Goal: Task Accomplishment & Management: Manage account settings

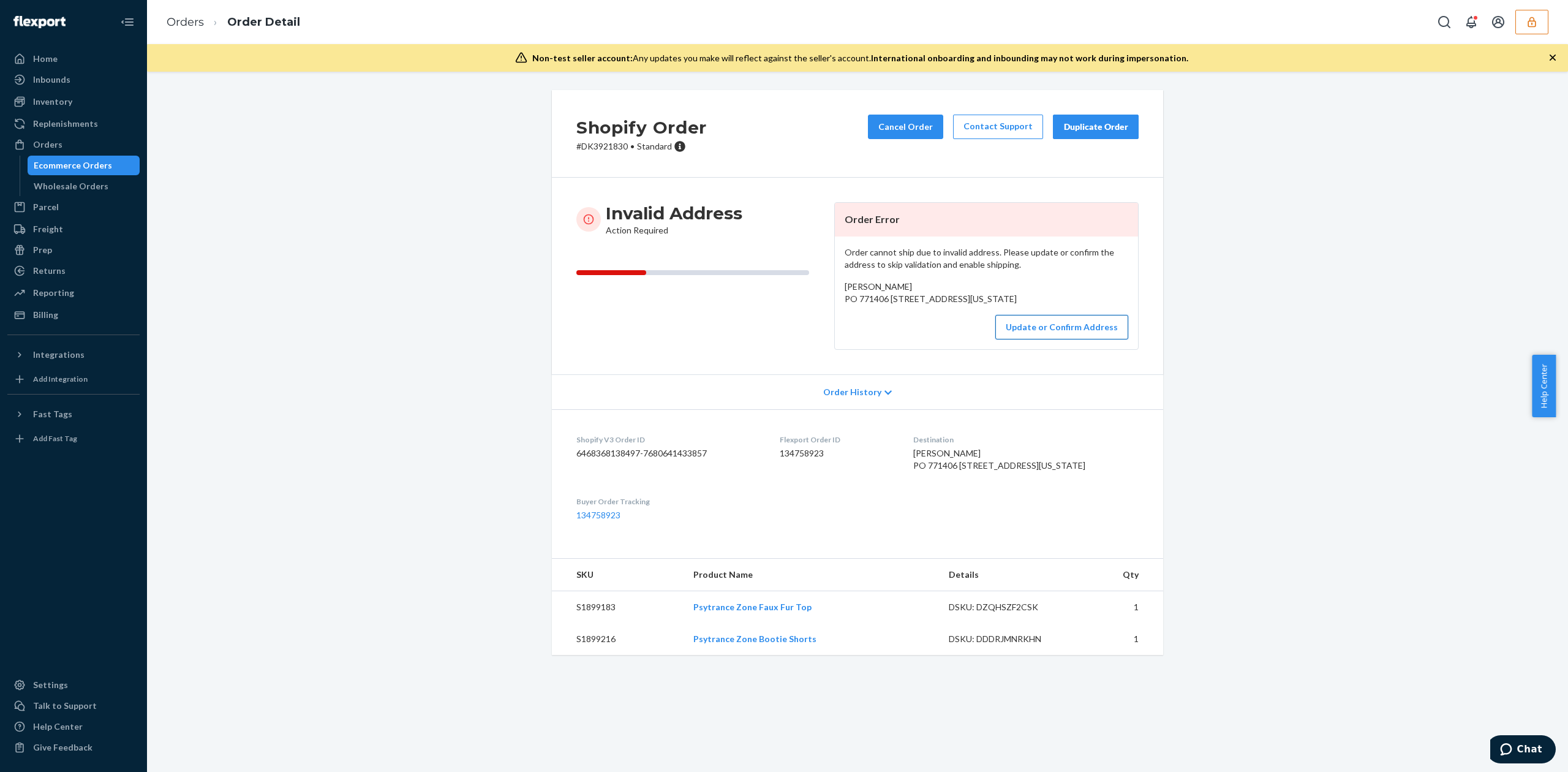
click at [1035, 340] on button "Update or Confirm Address" at bounding box center [1061, 327] width 133 height 25
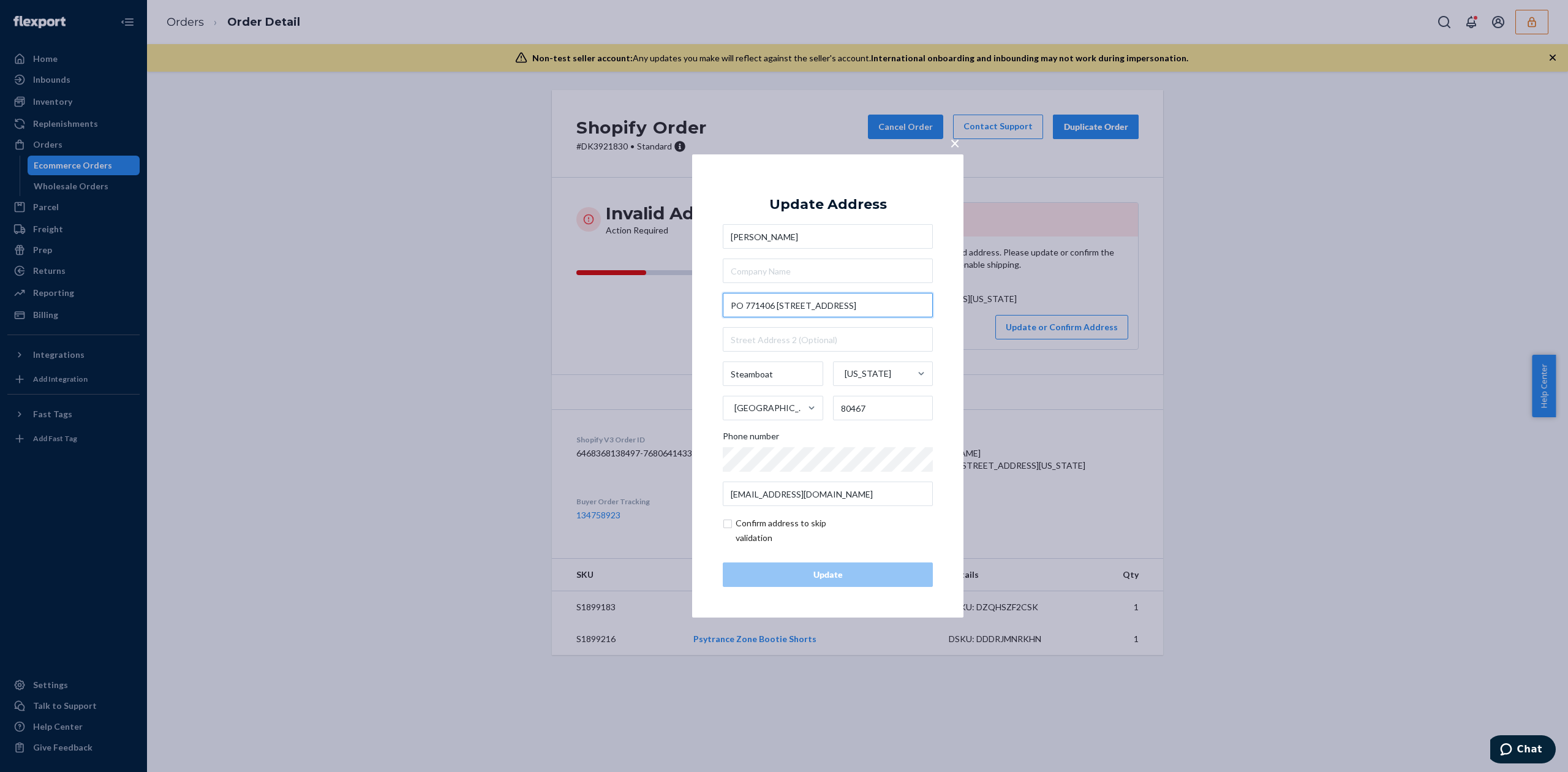
drag, startPoint x: 777, startPoint y: 303, endPoint x: 710, endPoint y: 303, distance: 67.0
click at [710, 303] on div "× Update Address Alyssa Kublie PO 771406 200 Lincoln Ave Steamboat Colorado Uni…" at bounding box center [828, 386] width 271 height 463
type input "200 Lincoln Ave"
click at [836, 194] on div "Update Address Alyssa Kublie 200 Lincoln Ave 200 Lincoln Avenue Southwest, Glen…" at bounding box center [827, 386] width 210 height 402
click at [785, 341] on input "text" at bounding box center [827, 340] width 210 height 25
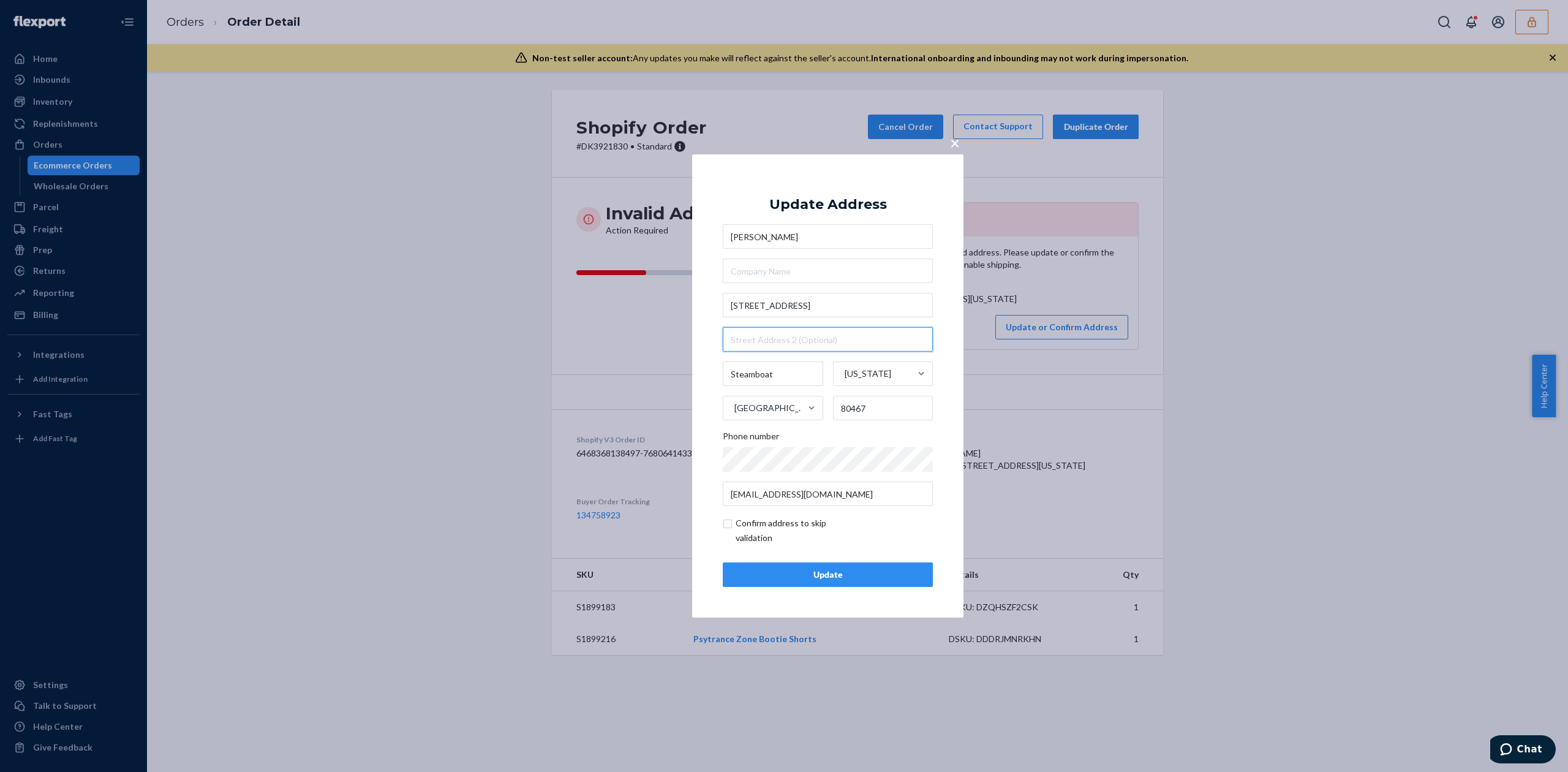
paste input "PO 771406"
click at [746, 340] on input "PO 771406" at bounding box center [827, 340] width 210 height 25
type input "PO Box 771406"
click at [879, 576] on div "Update" at bounding box center [828, 574] width 190 height 12
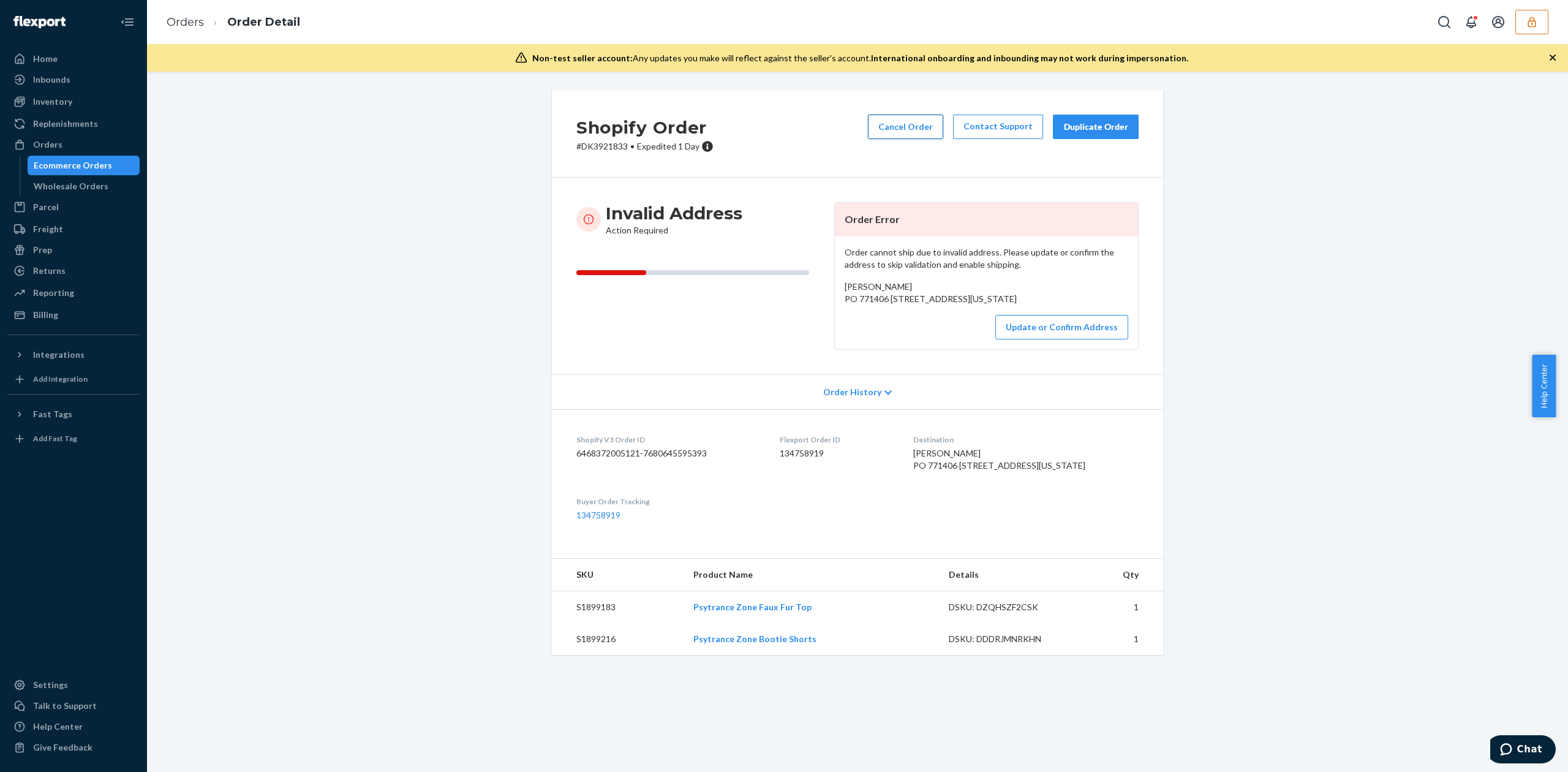
click at [926, 119] on button "Cancel Order" at bounding box center [905, 127] width 75 height 25
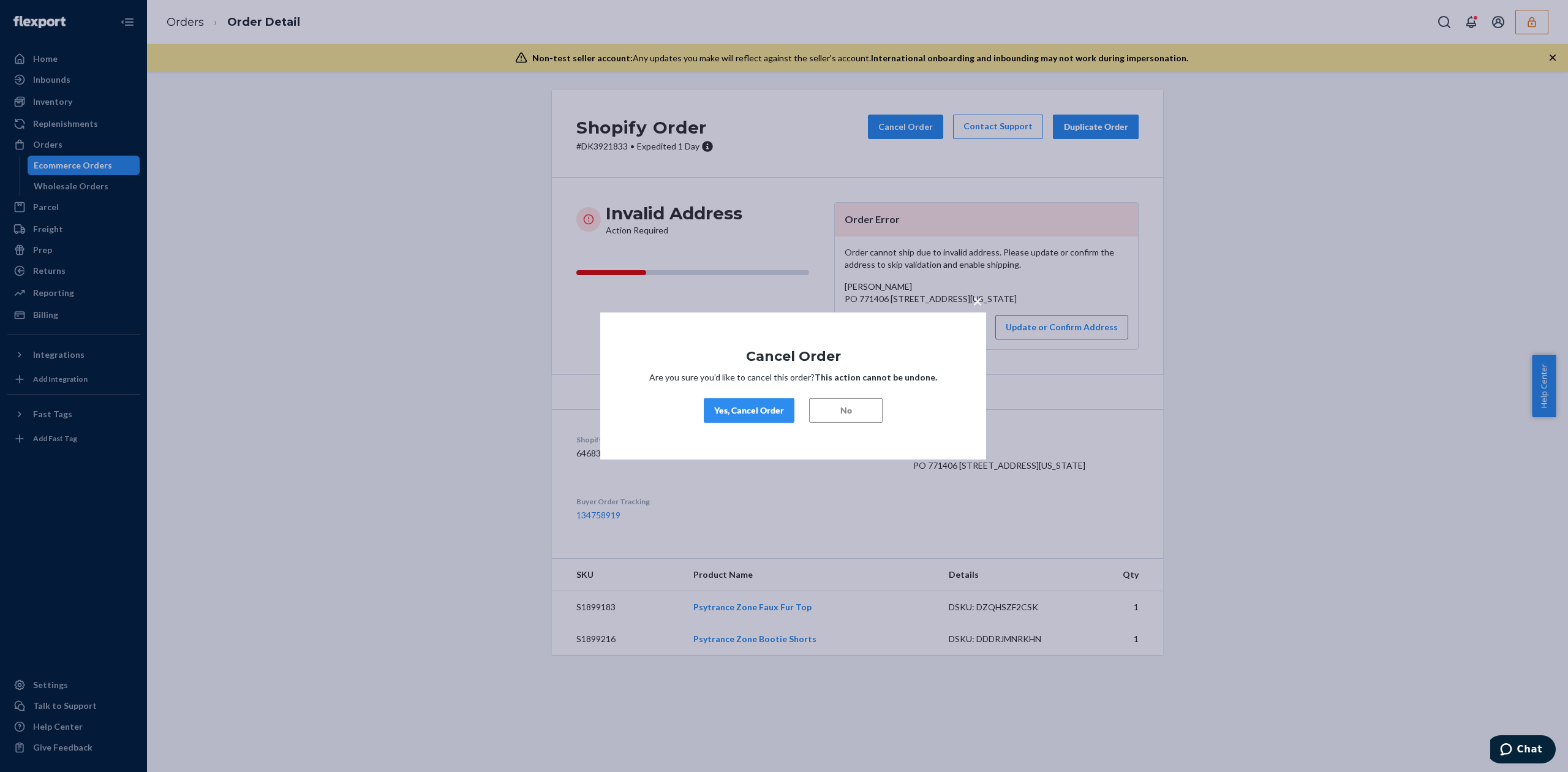
click at [780, 411] on div "Yes, Cancel Order" at bounding box center [749, 410] width 70 height 12
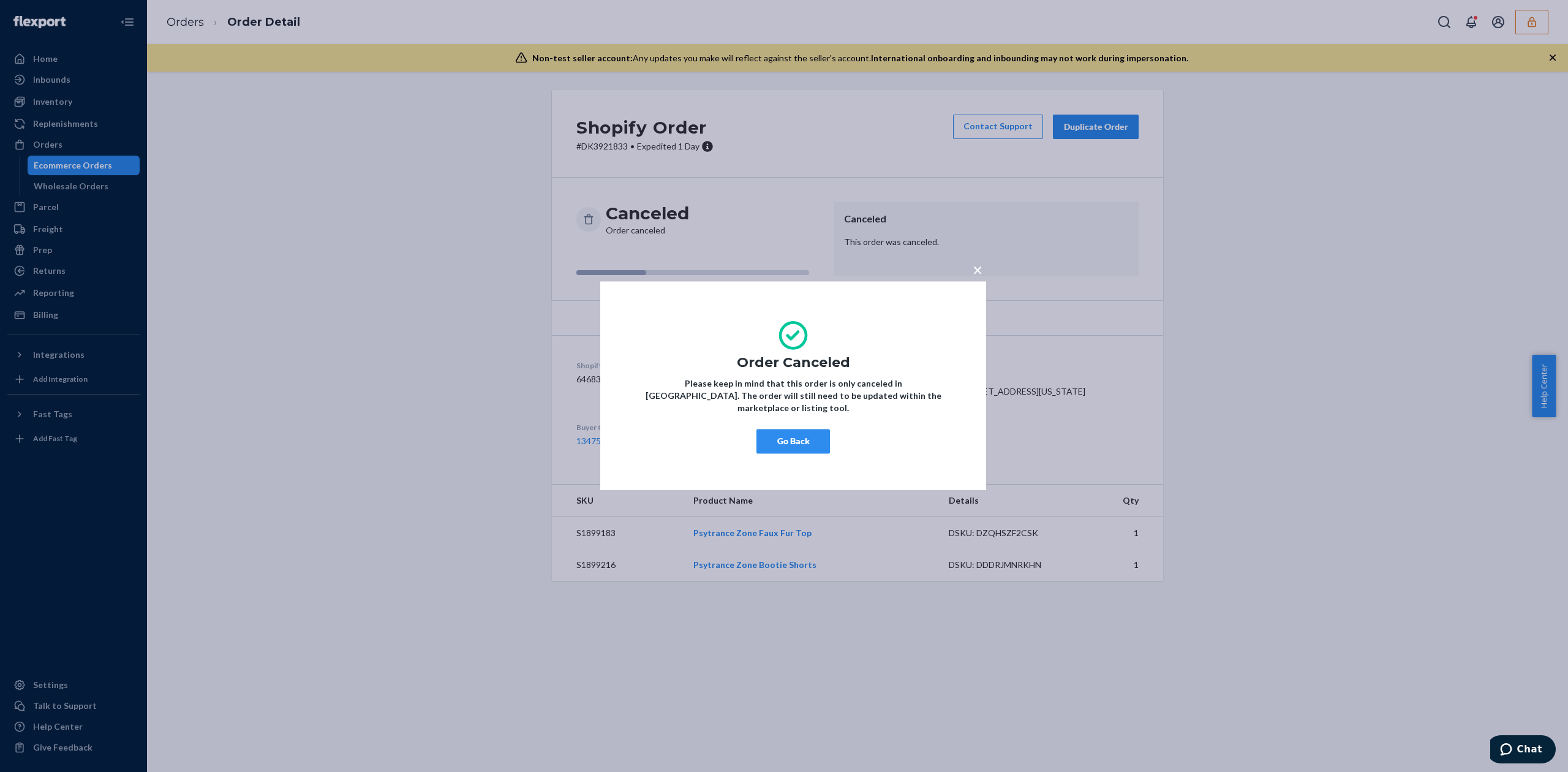
click at [802, 442] on button "Go Back" at bounding box center [792, 442] width 73 height 25
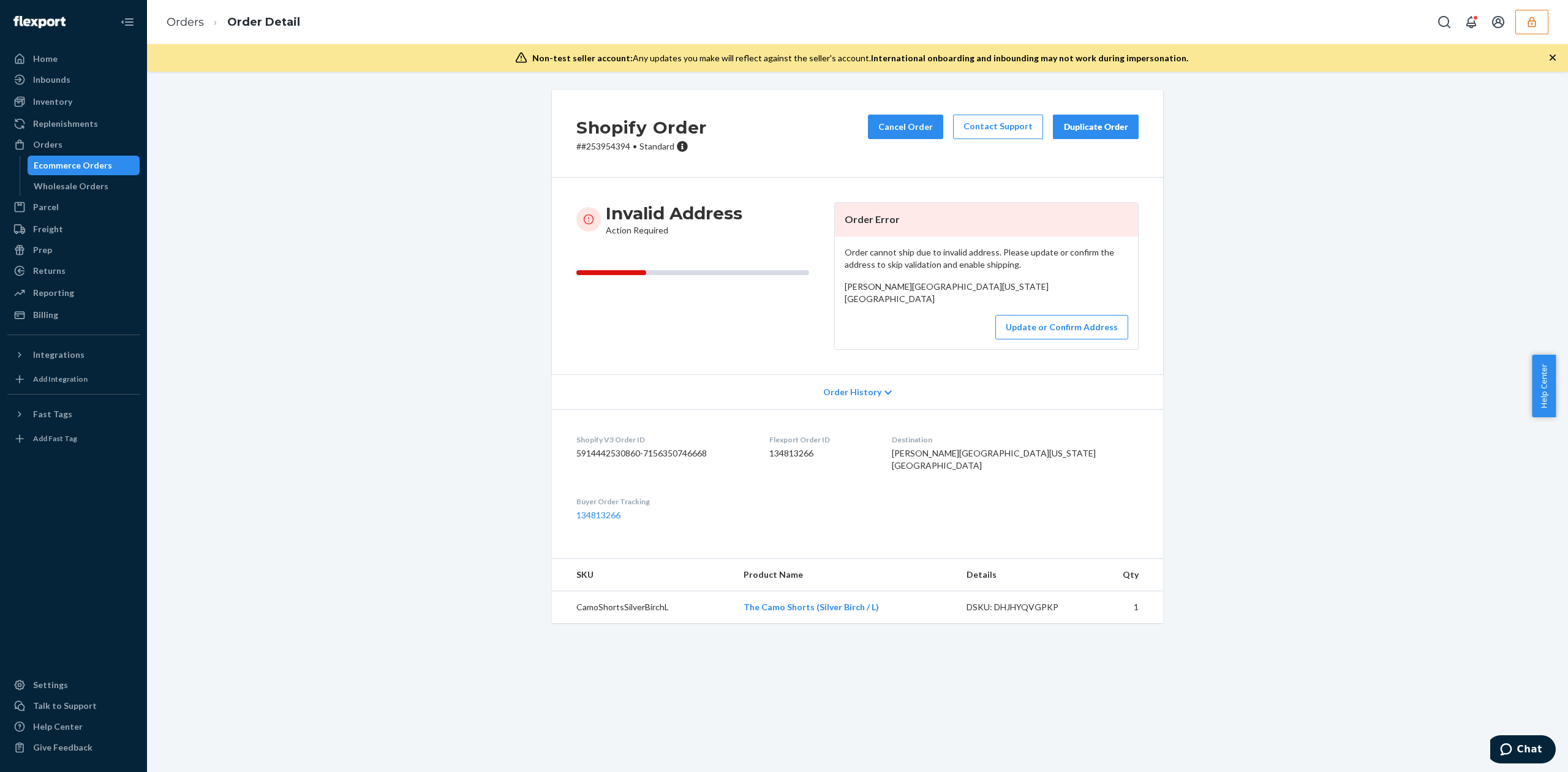
click at [848, 287] on span "Madelyn Merschman Creekway Rockford, Illinois 61115 US" at bounding box center [946, 292] width 204 height 23
copy span "Madelyn Merschman"
click at [1064, 340] on button "Update or Confirm Address" at bounding box center [1061, 327] width 133 height 25
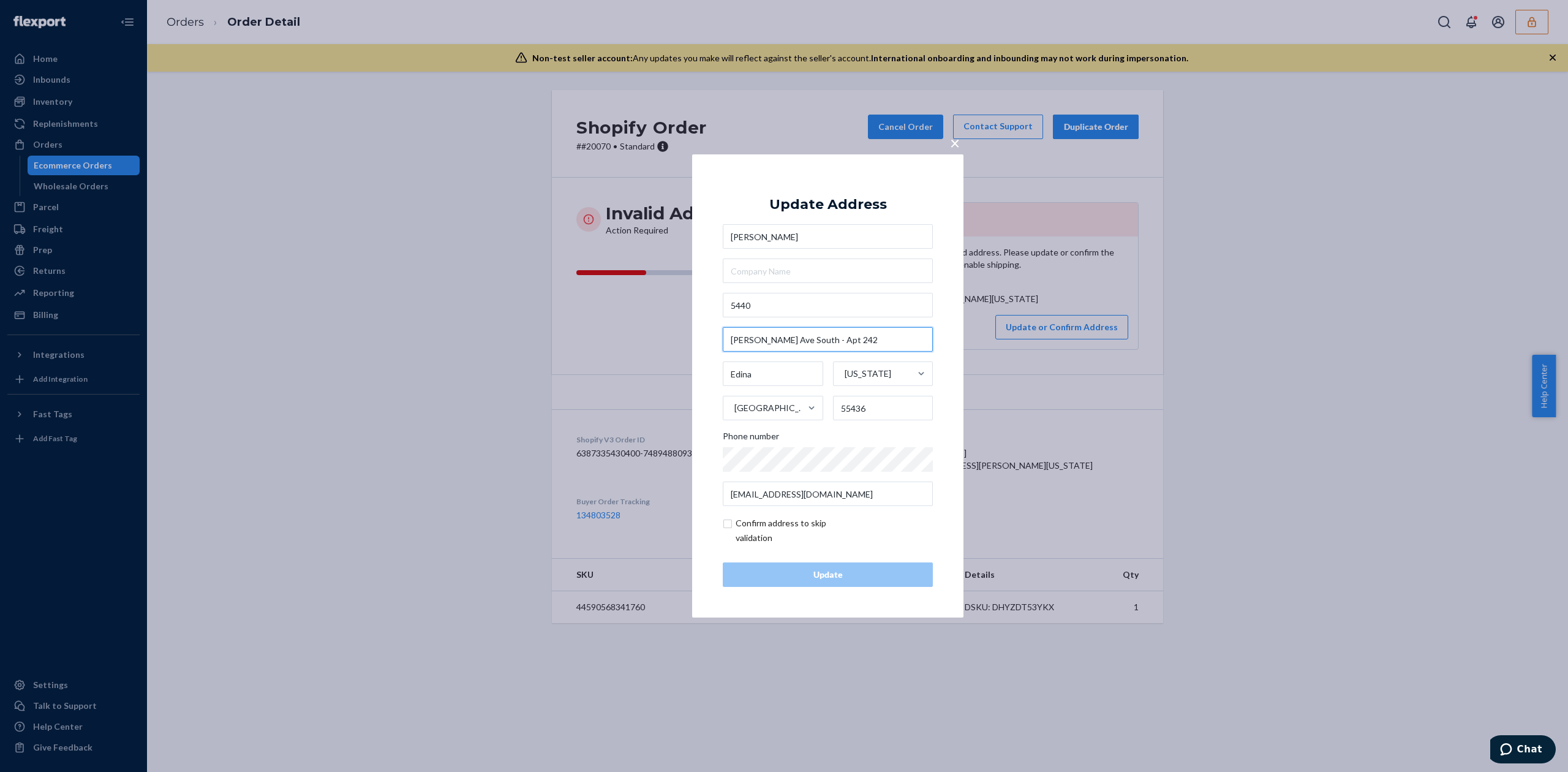
drag, startPoint x: 754, startPoint y: 340, endPoint x: 719, endPoint y: 341, distance: 35.0
click at [719, 341] on div "× Update Address [PERSON_NAME][GEOGRAPHIC_DATA][STREET_ADDRESS][PERSON_NAME][US…" at bounding box center [828, 386] width 271 height 463
type input "- Apt 242"
click at [787, 307] on input "5440" at bounding box center [827, 305] width 210 height 25
paste input "Vernon Ave South"
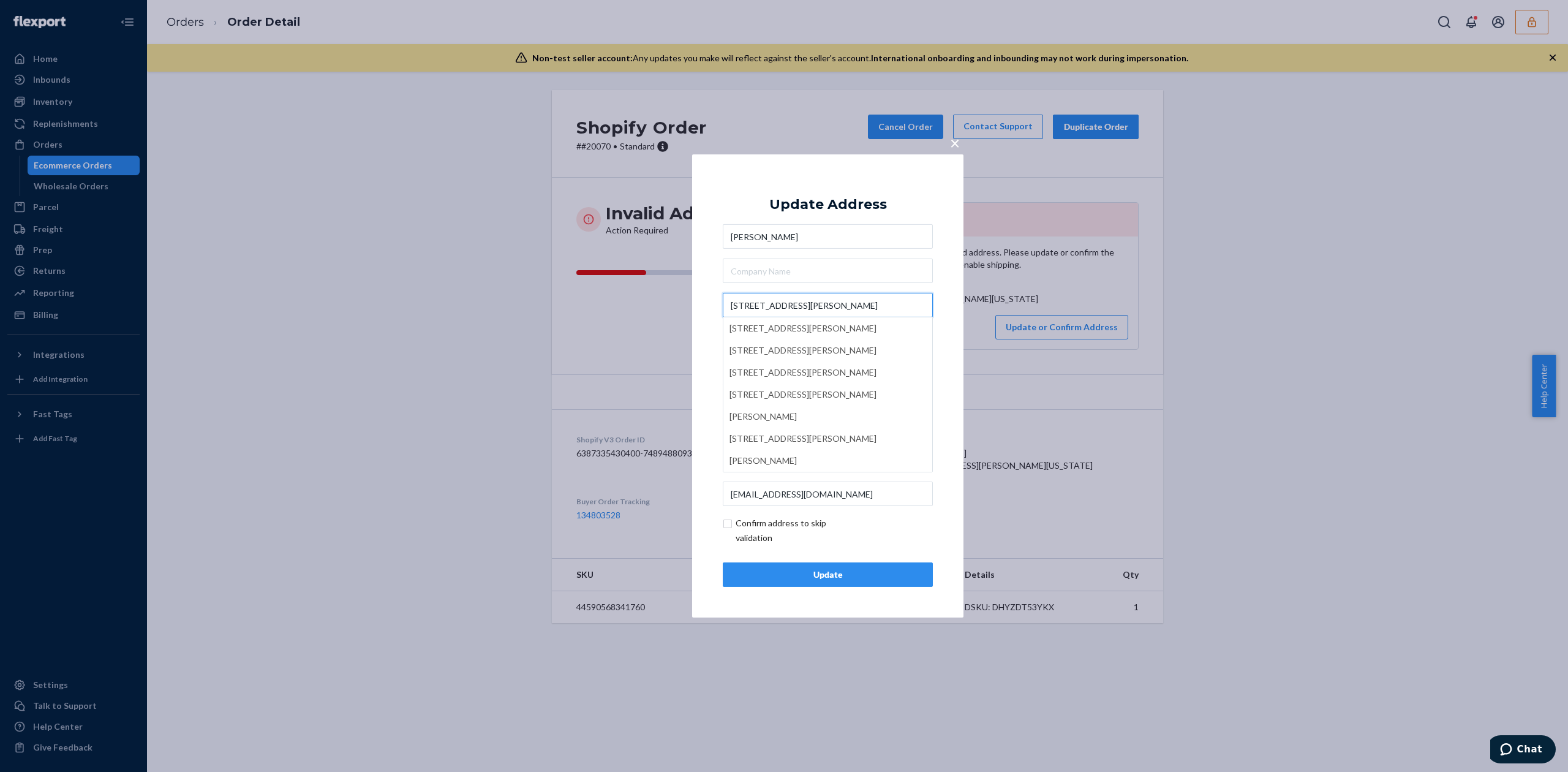
type input "[STREET_ADDRESS][PERSON_NAME]"
click at [839, 206] on div "Update Address" at bounding box center [828, 204] width 118 height 14
click at [739, 341] on input "- Apt 242" at bounding box center [827, 340] width 210 height 25
type input "Apt 242"
click at [761, 306] on input "[STREET_ADDRESS][PERSON_NAME]" at bounding box center [827, 305] width 210 height 25
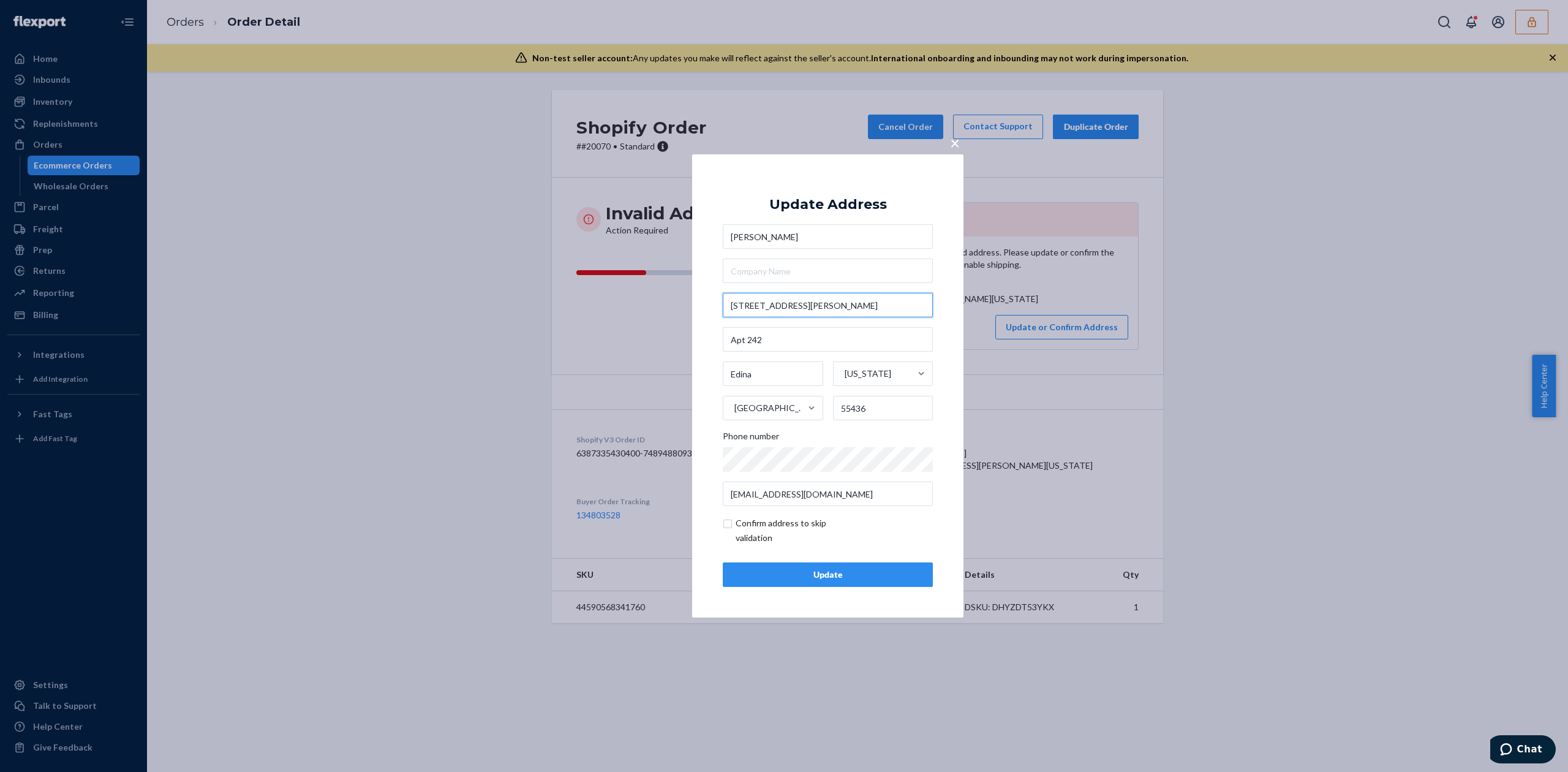
click at [761, 306] on input "[STREET_ADDRESS][PERSON_NAME]" at bounding box center [827, 305] width 210 height 25
click at [743, 377] on input "Edina" at bounding box center [773, 374] width 101 height 25
type input "[GEOGRAPHIC_DATA]"
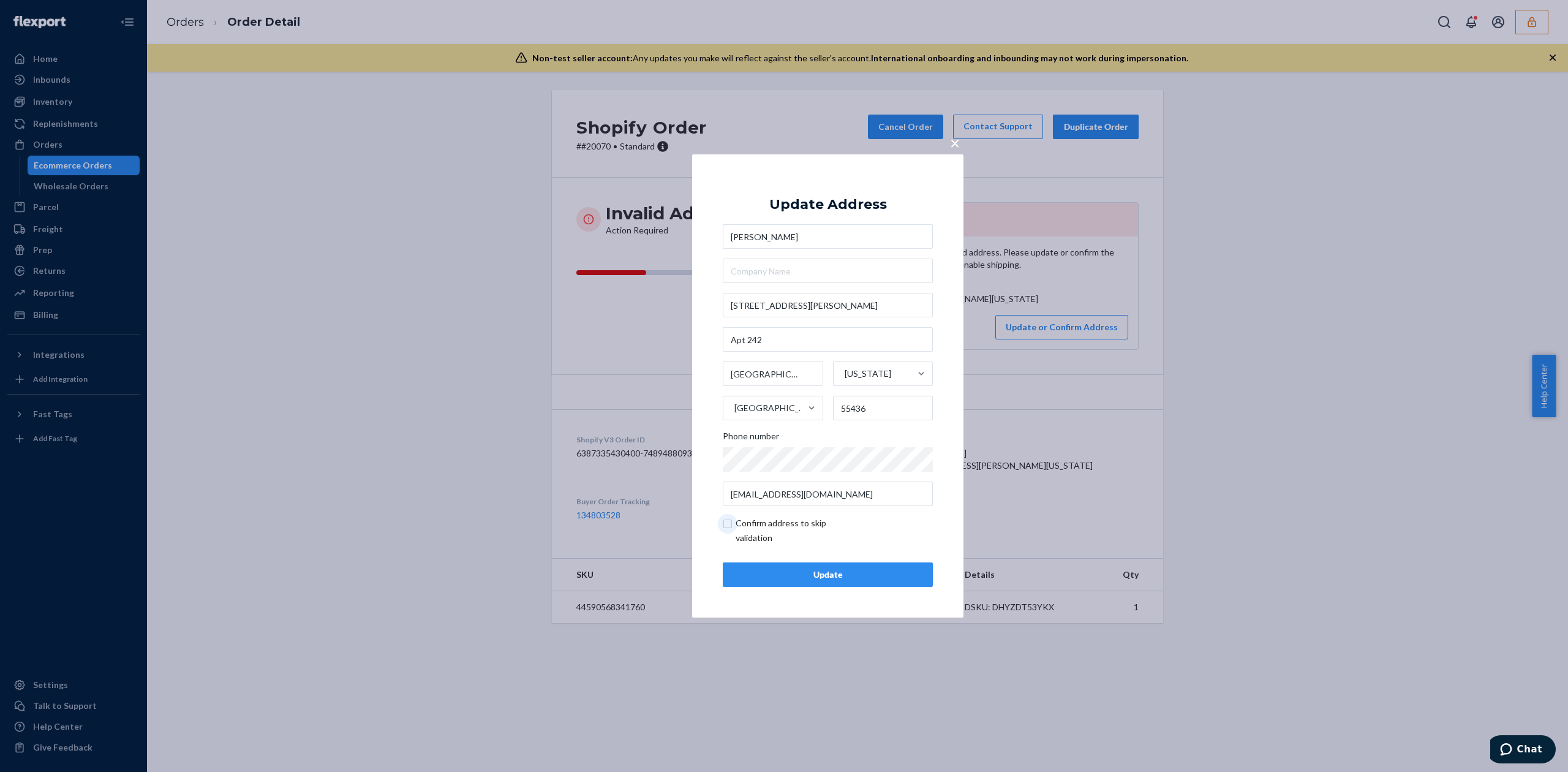
click at [762, 523] on input "checkbox" at bounding box center [794, 530] width 142 height 29
checkbox input "true"
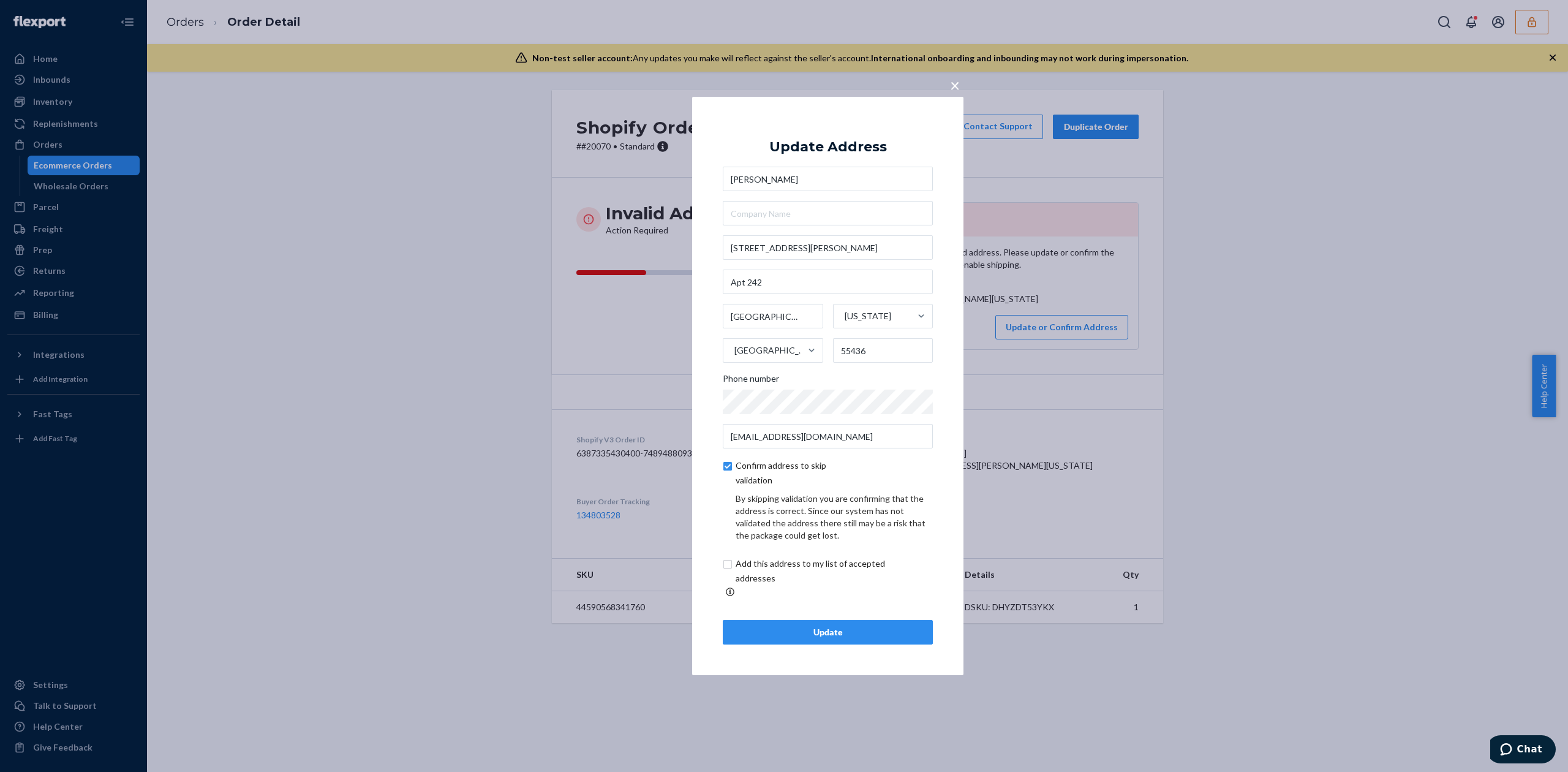
click at [794, 579] on input "checkbox" at bounding box center [824, 570] width 204 height 29
checkbox input "true"
click at [840, 626] on div "Update" at bounding box center [828, 632] width 190 height 12
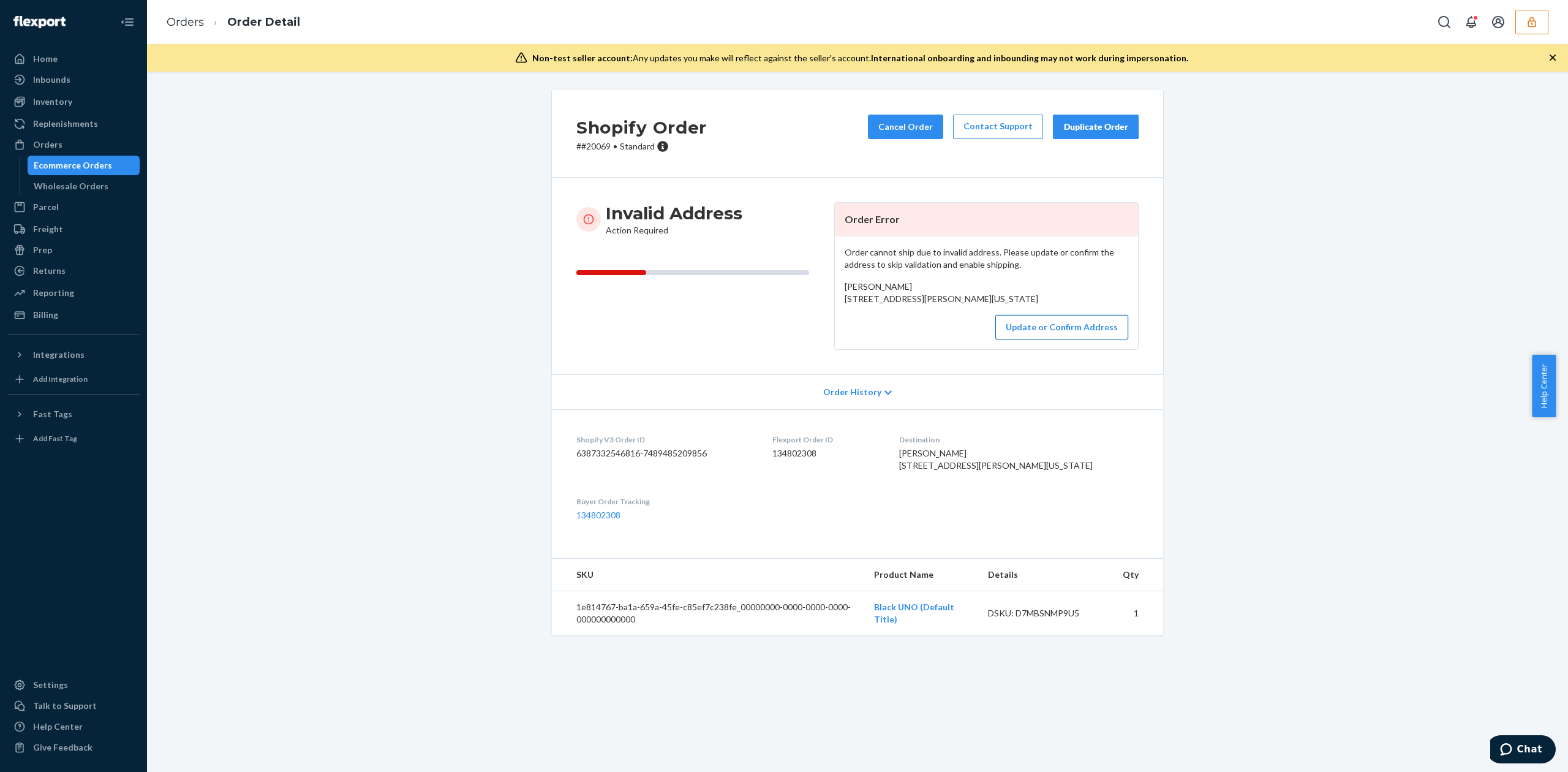
click at [1031, 340] on button "Update or Confirm Address" at bounding box center [1061, 327] width 133 height 25
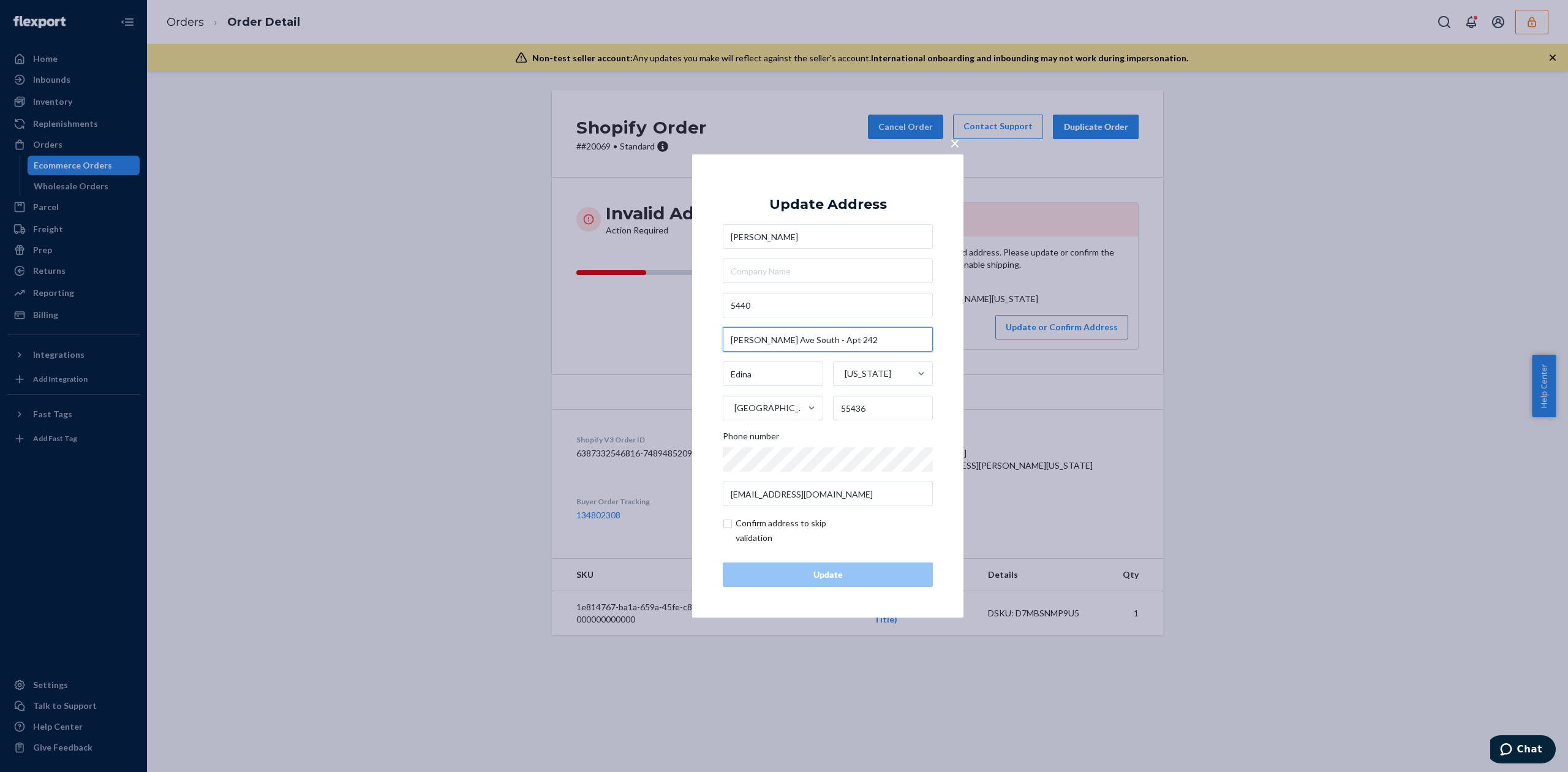
drag, startPoint x: 804, startPoint y: 341, endPoint x: 703, endPoint y: 339, distance: 101.0
click at [703, 339] on div "× Update Address [PERSON_NAME][GEOGRAPHIC_DATA][STREET_ADDRESS][PERSON_NAME][US…" at bounding box center [828, 386] width 271 height 463
type input "Apt 242"
click at [775, 307] on input "5440" at bounding box center [827, 305] width 210 height 25
paste input "[PERSON_NAME][GEOGRAPHIC_DATA] -"
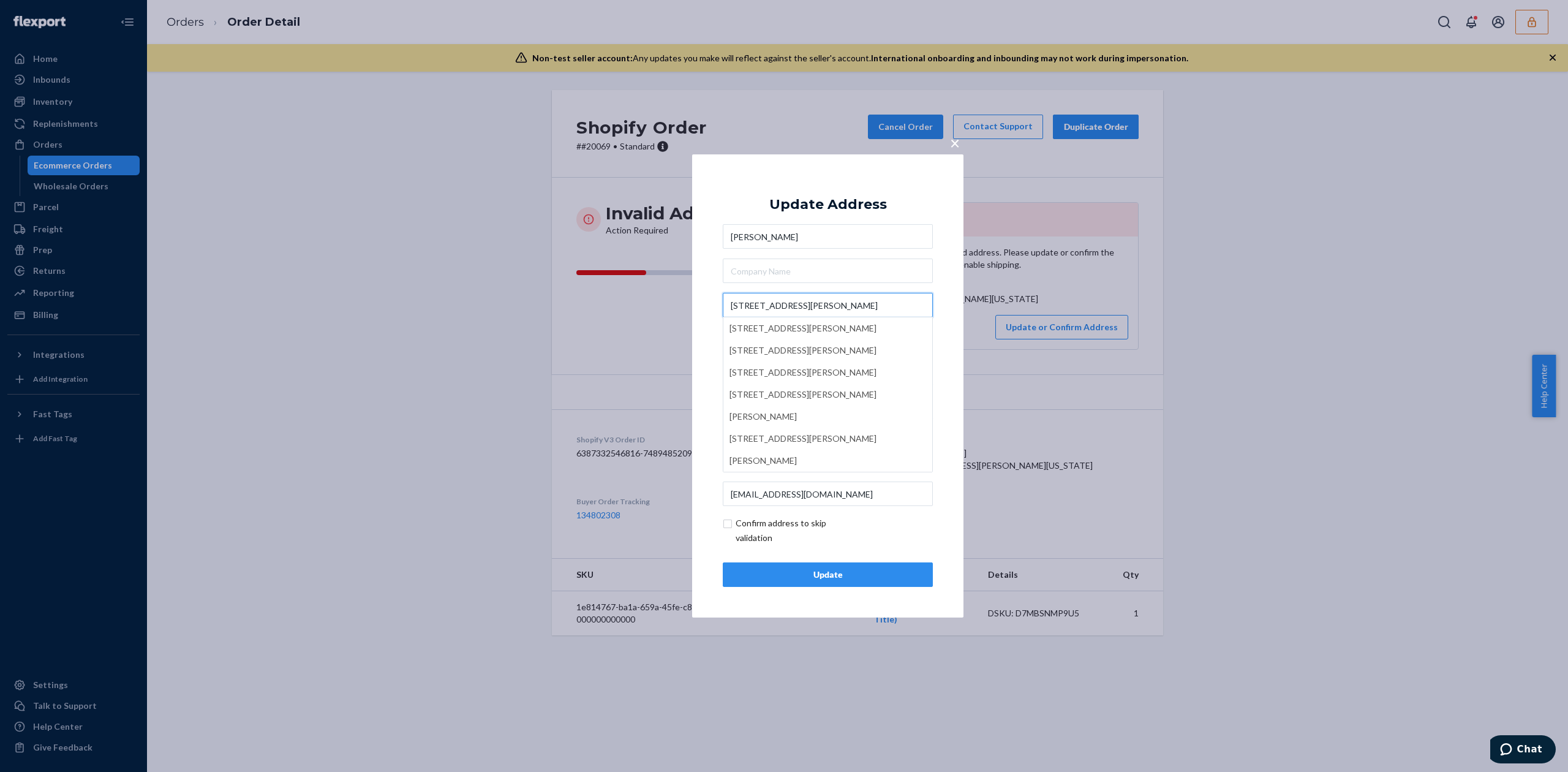
type input "[STREET_ADDRESS][PERSON_NAME]"
click at [865, 204] on div "Update Address" at bounding box center [828, 204] width 118 height 14
click at [765, 377] on input "Edina" at bounding box center [773, 374] width 101 height 25
type input "[GEOGRAPHIC_DATA]"
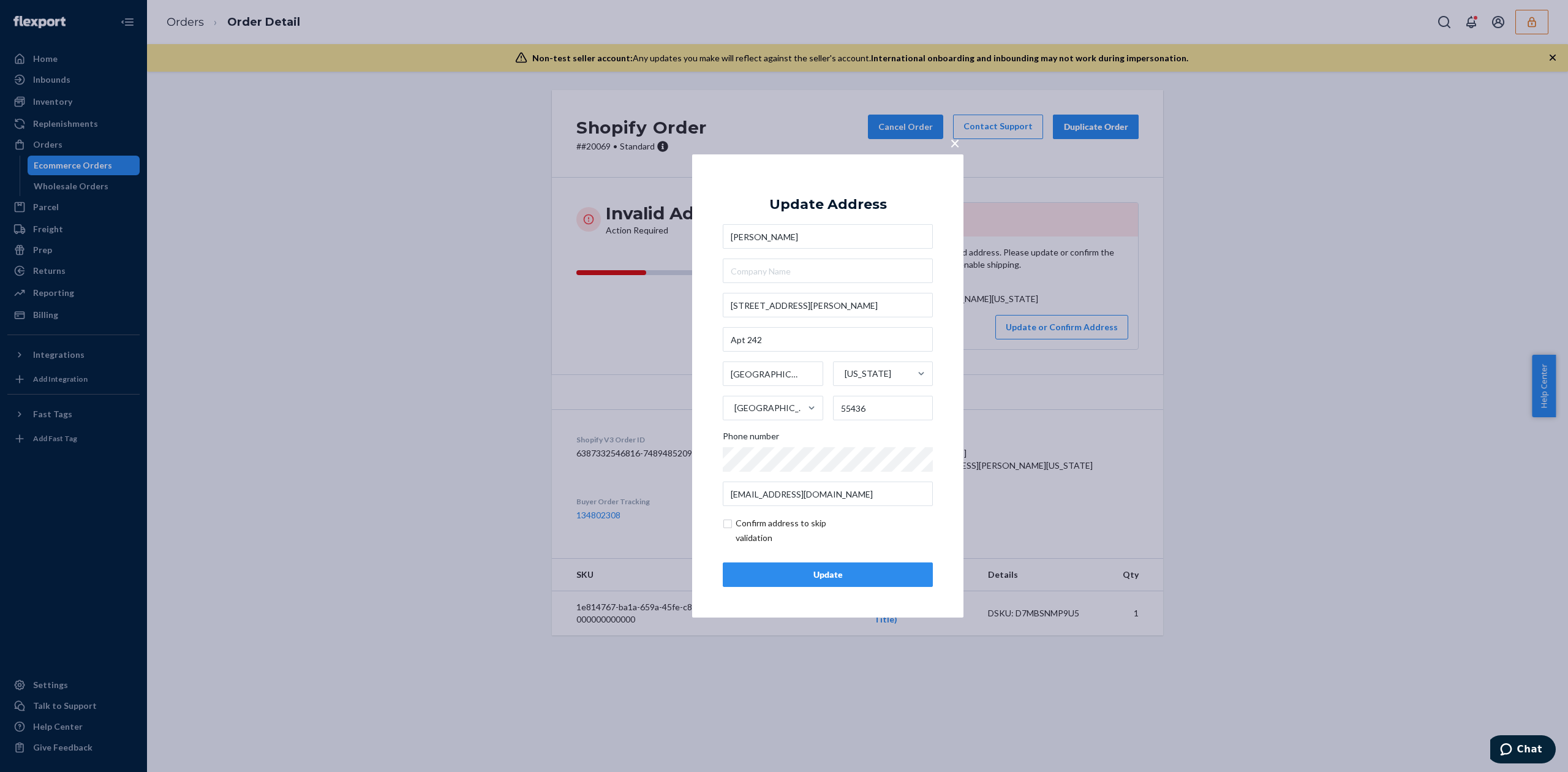
click at [829, 524] on input "checkbox" at bounding box center [794, 530] width 142 height 29
checkbox input "true"
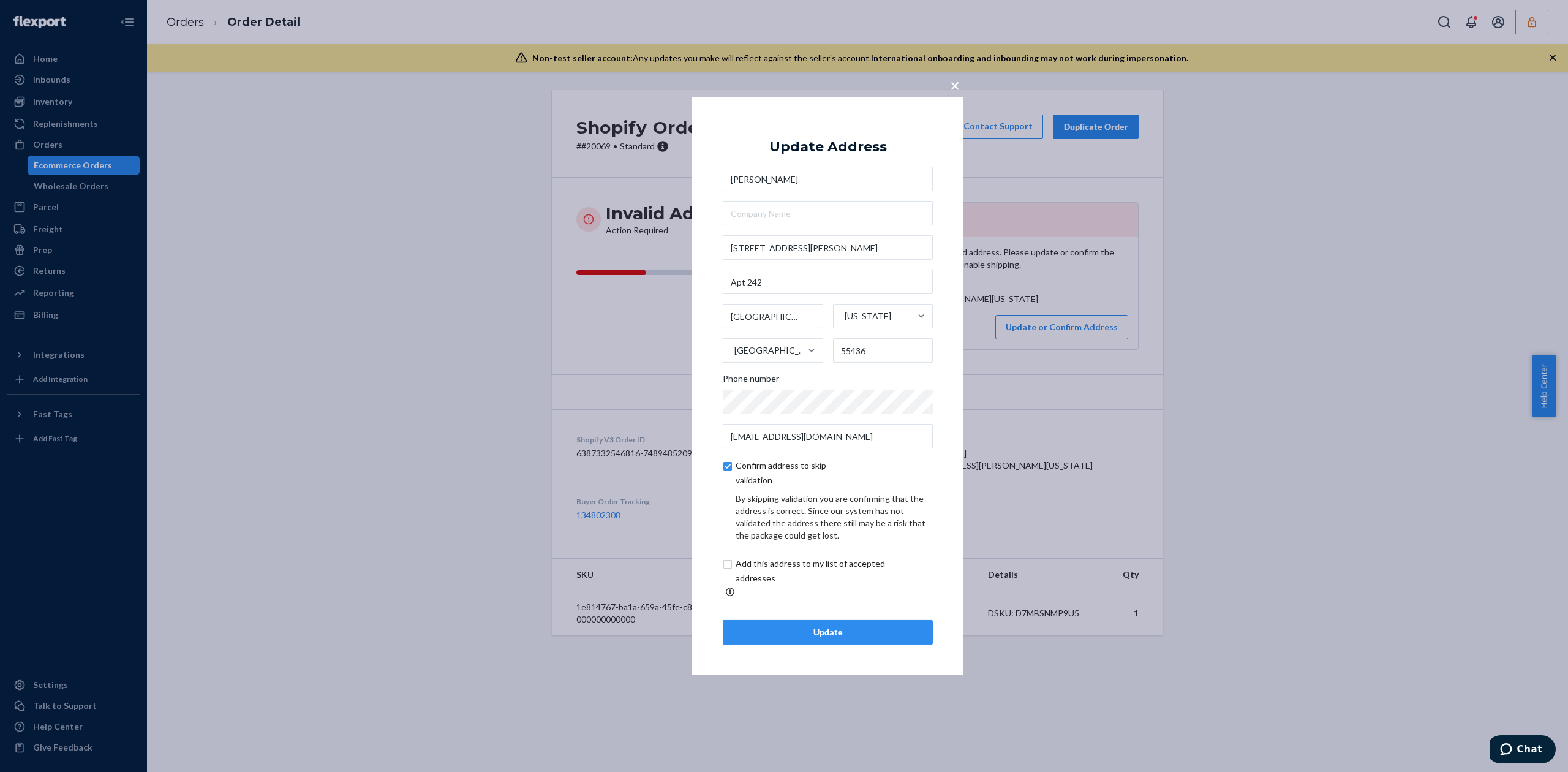
click at [808, 566] on input "checkbox" at bounding box center [824, 570] width 204 height 29
checkbox input "true"
click at [849, 632] on div "Update" at bounding box center [828, 632] width 190 height 12
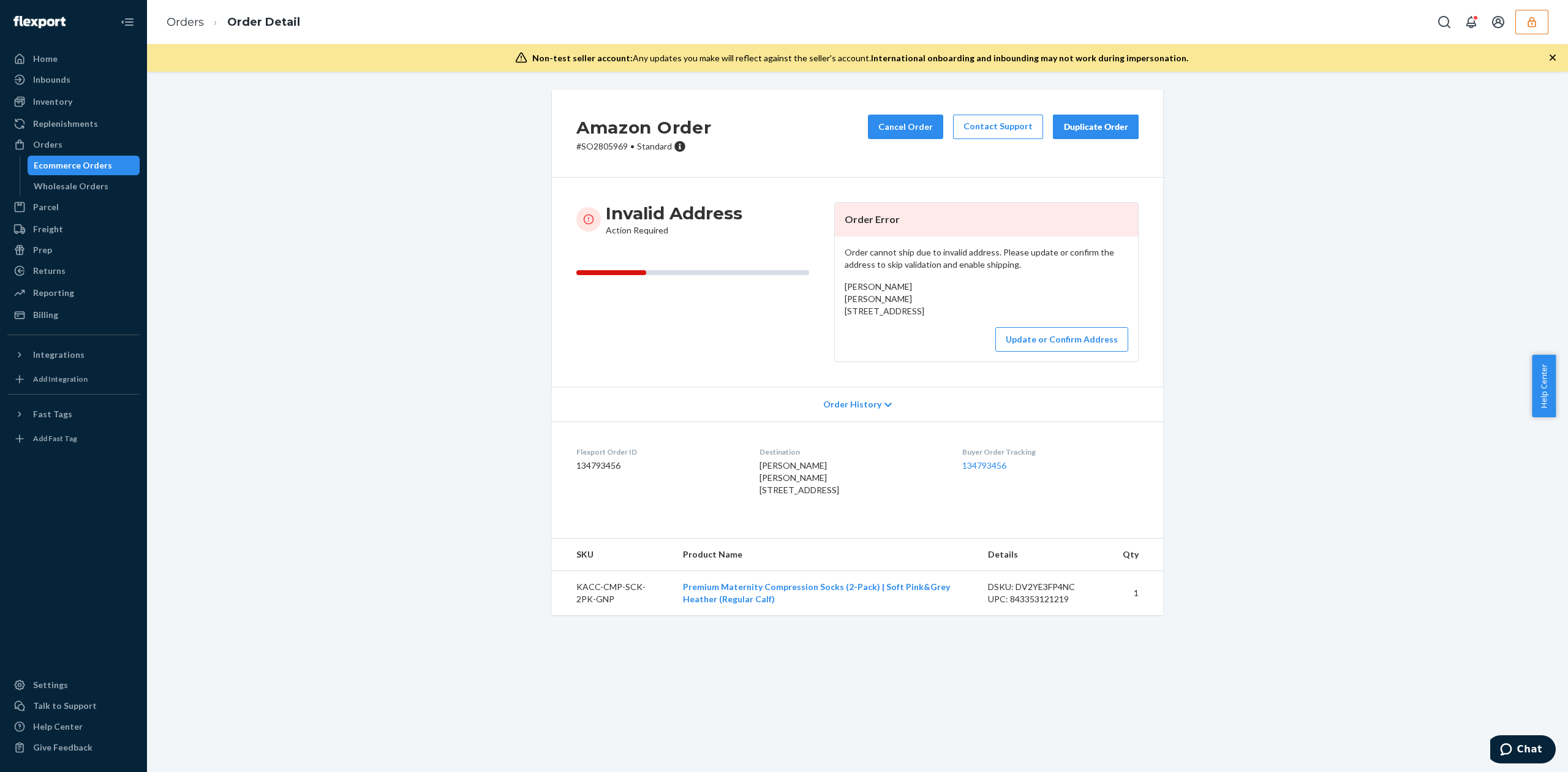
drag, startPoint x: 840, startPoint y: 312, endPoint x: 941, endPoint y: 325, distance: 101.8
click at [924, 316] on span "Lynn Arnell Lynn Arnell 1170 County Road 269 Mountain View, WY 82939-0432 US" at bounding box center [884, 298] width 80 height 35
copy span "1170 County Road 269 Mountain View, WY 82939"
click at [1067, 352] on button "Update or Confirm Address" at bounding box center [1061, 340] width 133 height 25
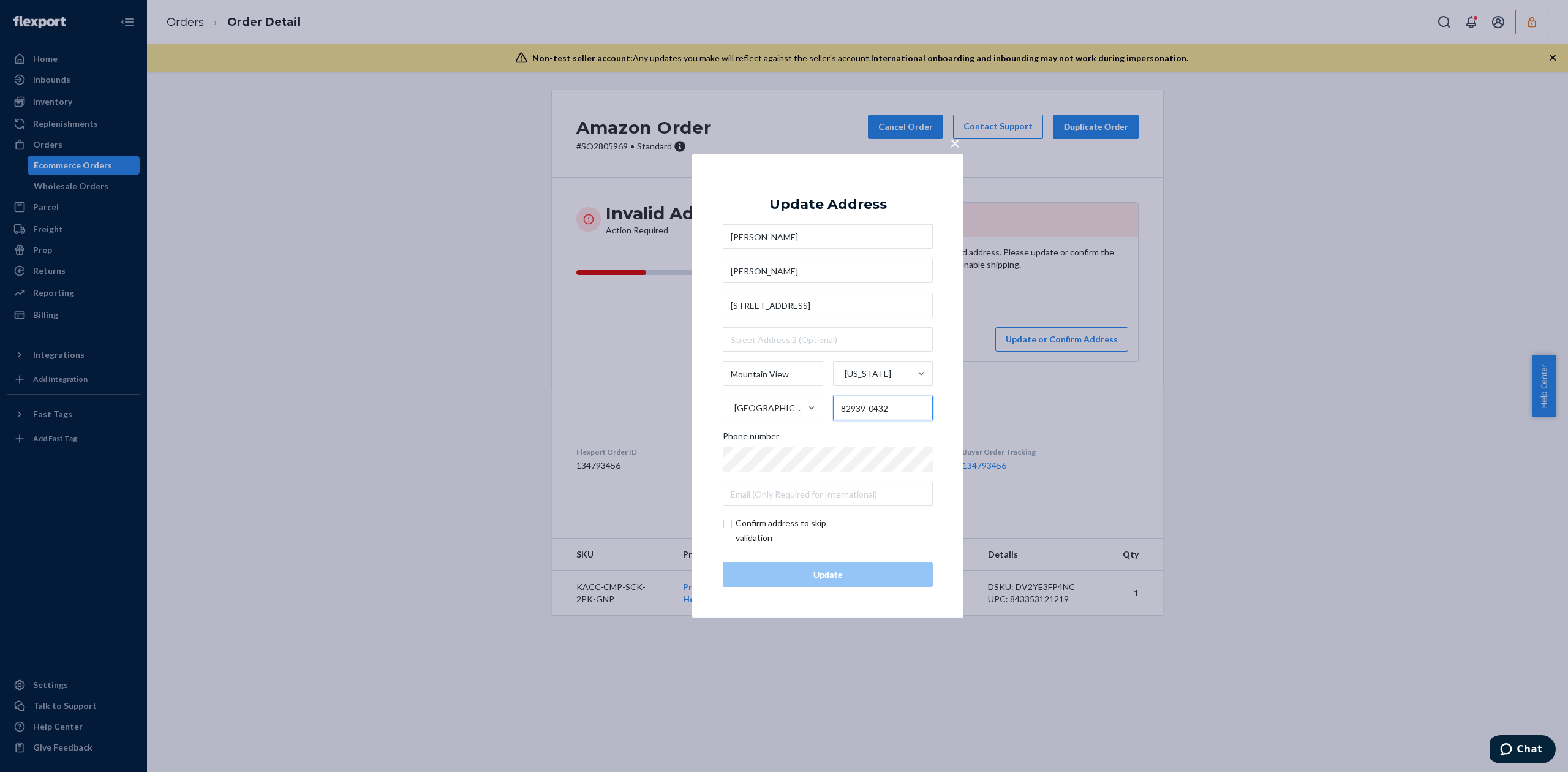
drag, startPoint x: 865, startPoint y: 411, endPoint x: 897, endPoint y: 407, distance: 32.2
click at [897, 407] on input "82939-0432" at bounding box center [883, 408] width 101 height 25
type input "82939"
click at [779, 517] on input "checkbox" at bounding box center [794, 530] width 142 height 29
checkbox input "true"
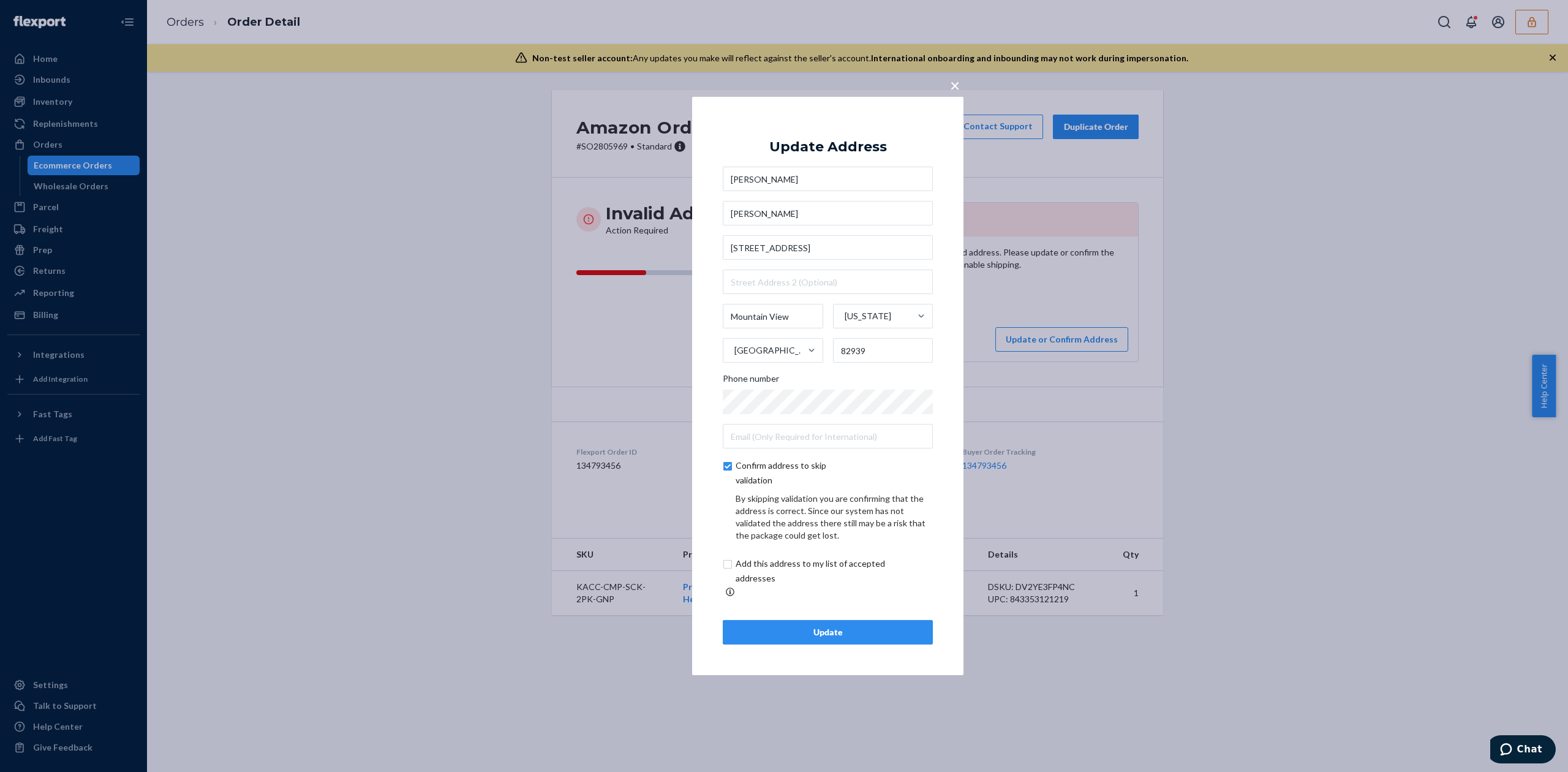
click at [794, 564] on input "checkbox" at bounding box center [824, 570] width 204 height 29
checkbox input "true"
click at [827, 626] on div "Update" at bounding box center [828, 632] width 190 height 12
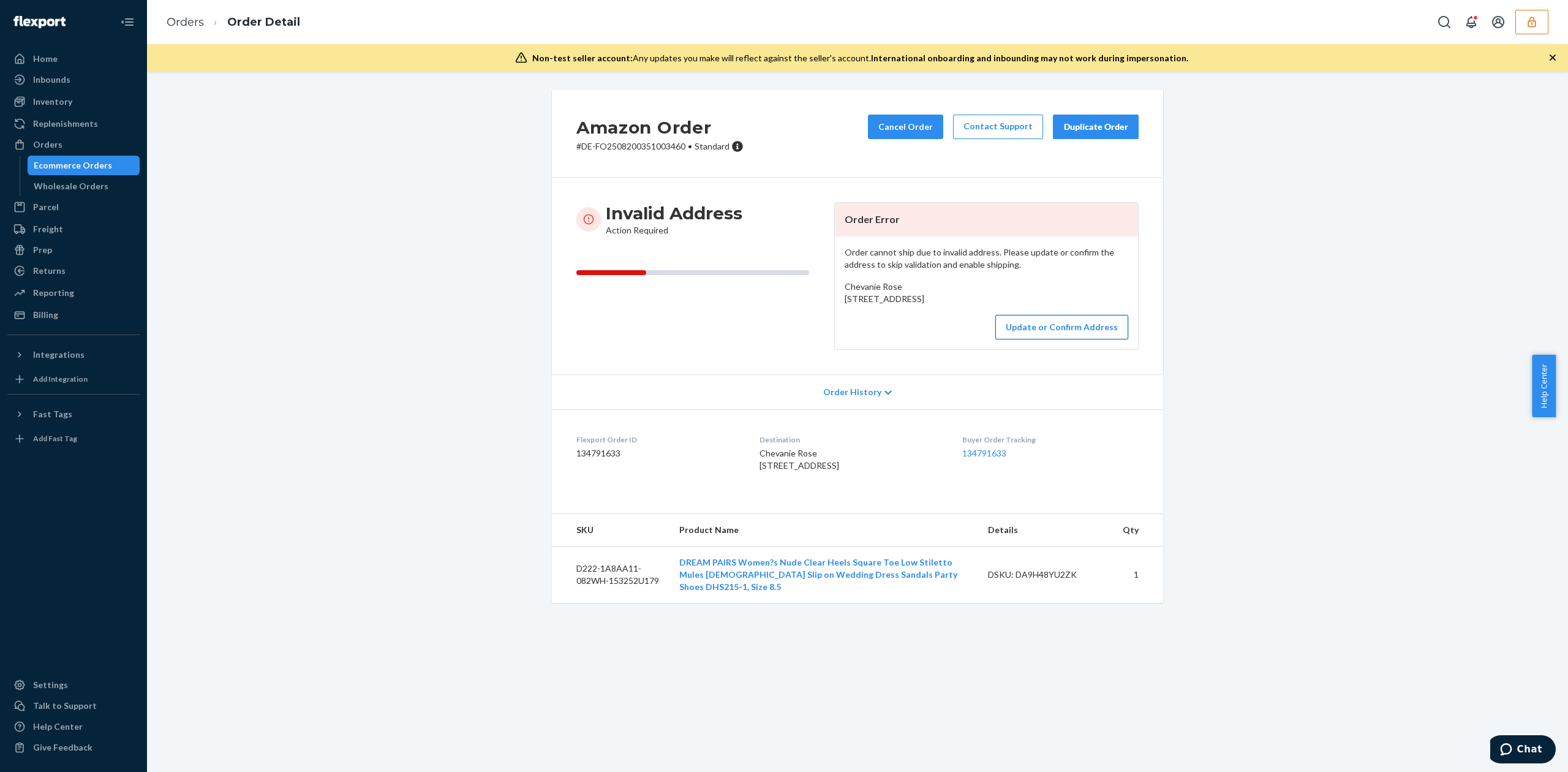
click at [1060, 340] on button "Update or Confirm Address" at bounding box center [1061, 327] width 133 height 25
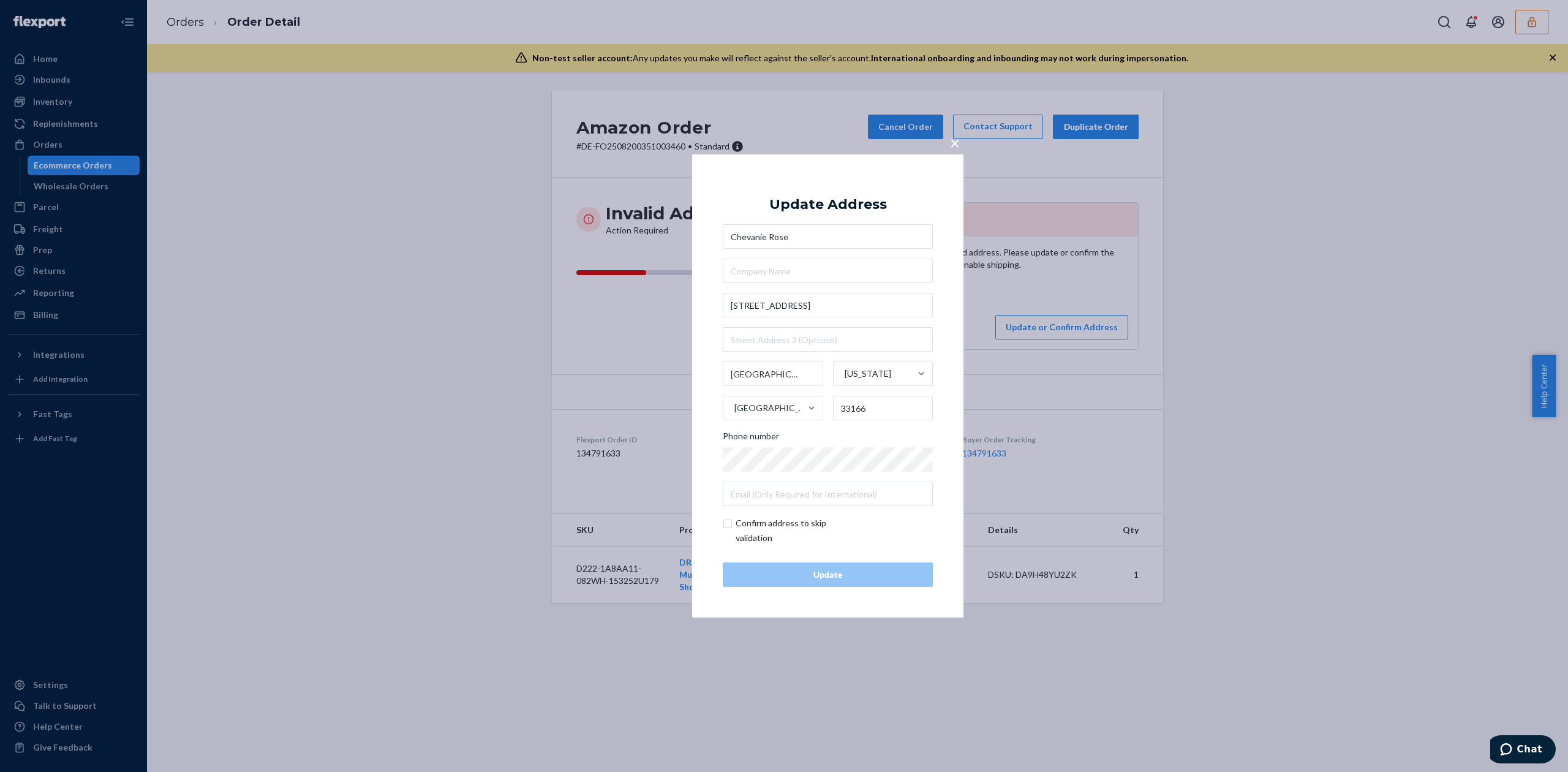
click at [779, 251] on div "Chevanie Rose 5831 W HALLANDALE BEACH BLVD Miami Florida United States 33166 Ph…" at bounding box center [827, 364] width 210 height 282
click at [780, 241] on input "Chevanie Rose" at bounding box center [827, 236] width 210 height 25
click at [765, 314] on input "5831 W HALLANDALE BEACH BLVD" at bounding box center [827, 305] width 210 height 25
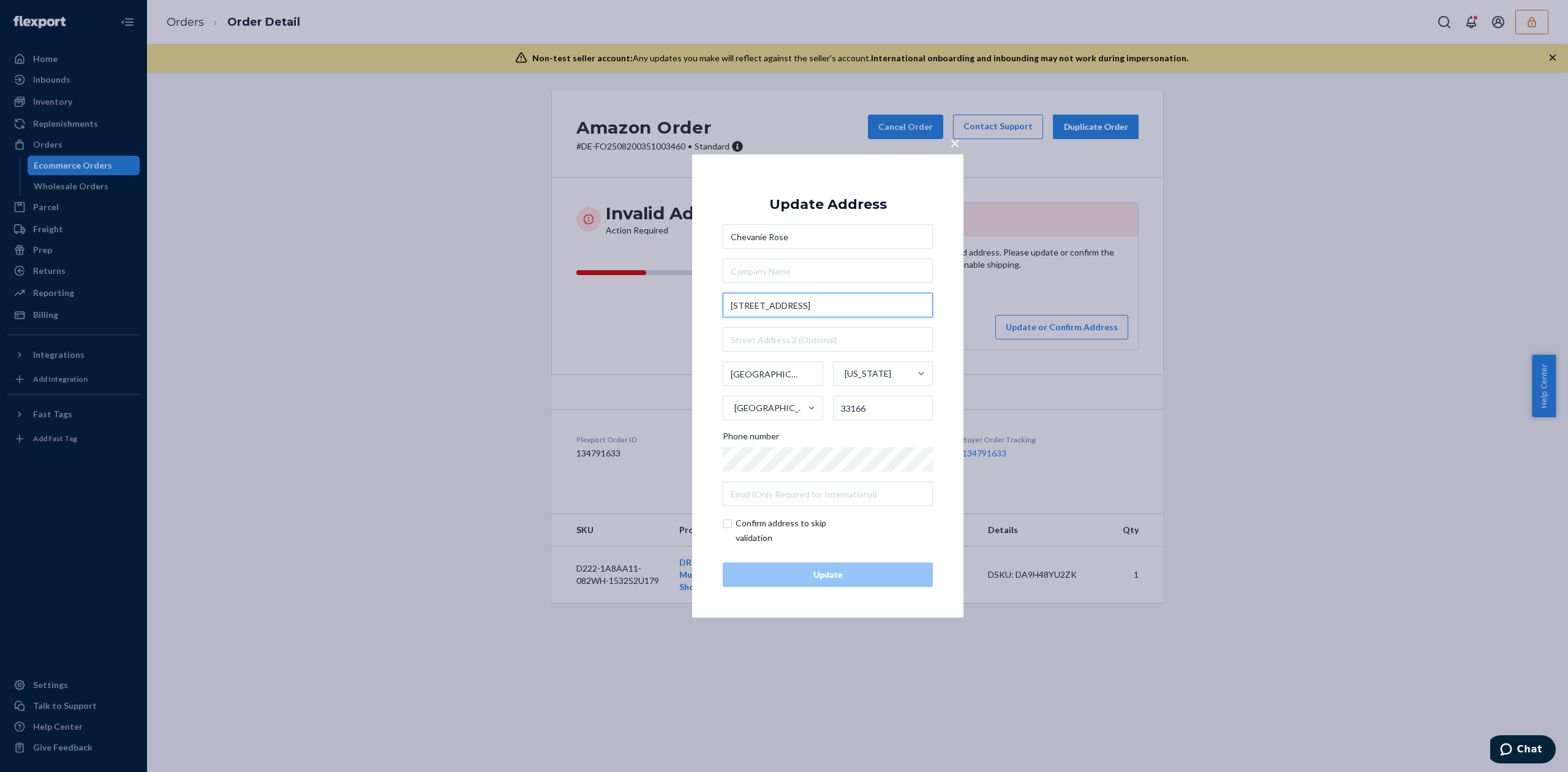
click at [765, 314] on input "5831 W HALLANDALE BEACH BLVD" at bounding box center [827, 305] width 210 height 25
click at [735, 370] on input "Miami" at bounding box center [773, 374] width 101 height 25
type input "West Park"
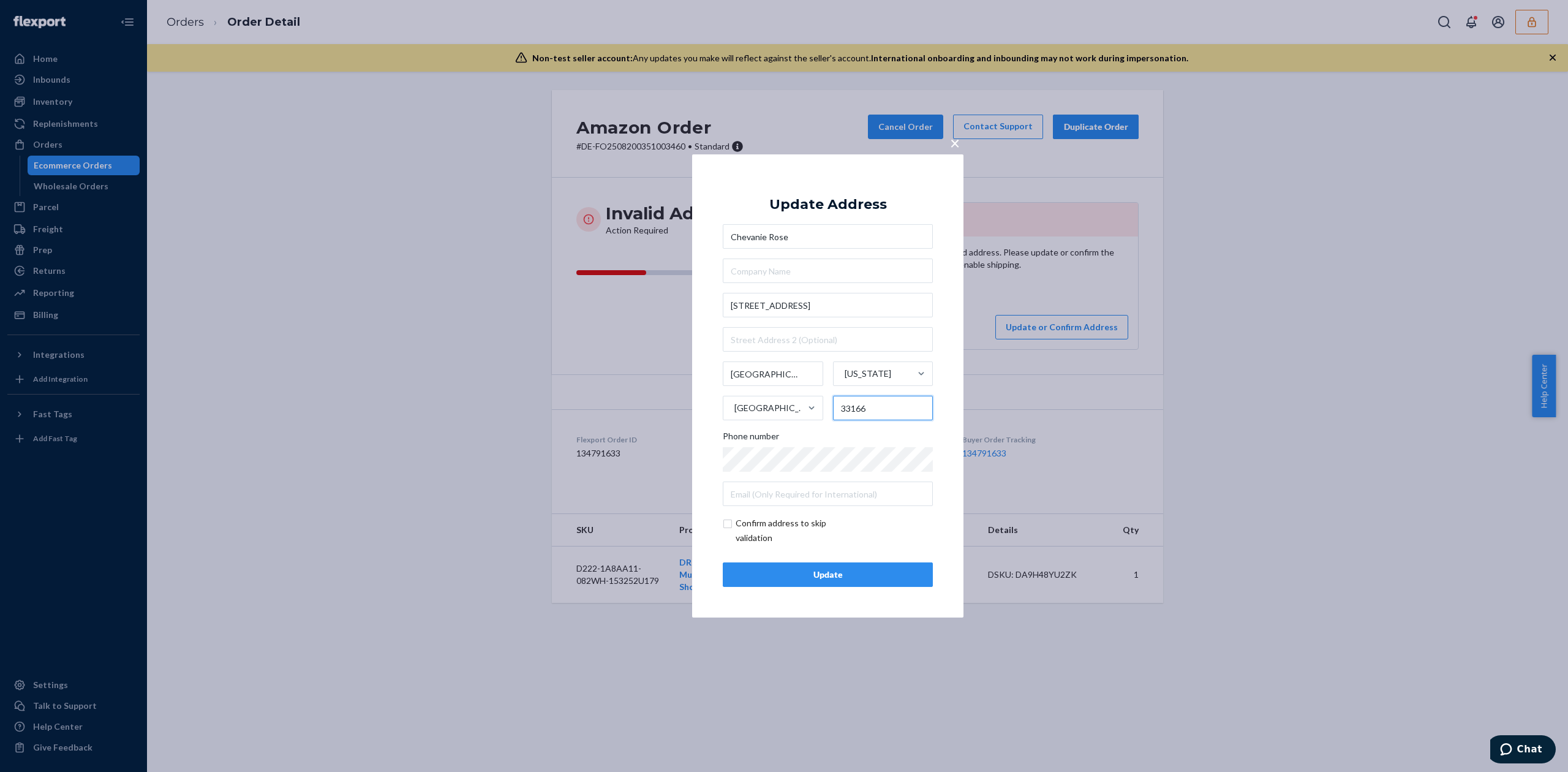
click at [870, 409] on input "33166" at bounding box center [883, 408] width 101 height 25
type input "33023"
click at [730, 525] on input "checkbox" at bounding box center [794, 530] width 142 height 29
checkbox input "true"
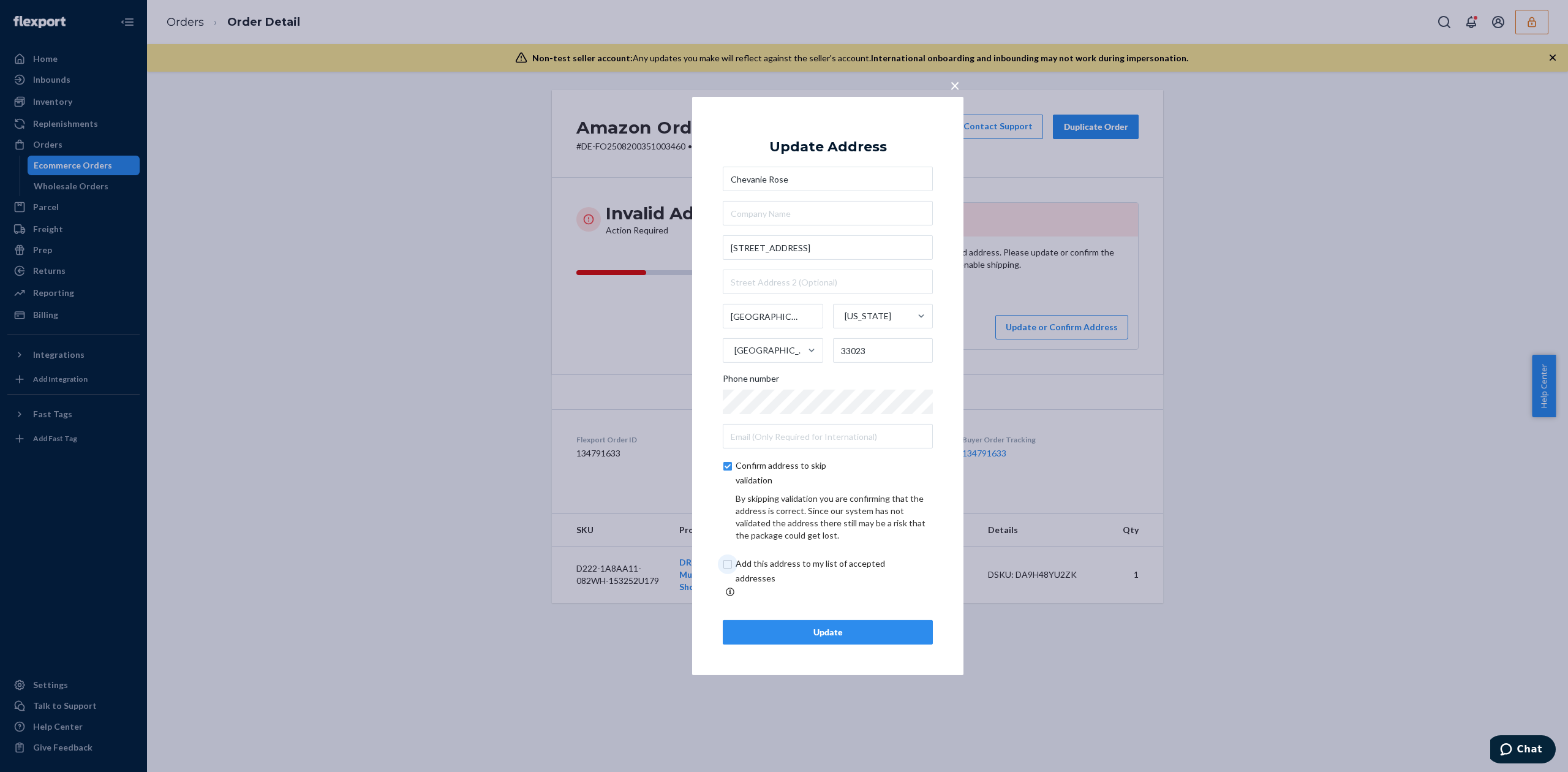
click at [795, 572] on input "checkbox" at bounding box center [824, 570] width 204 height 29
checkbox input "true"
click at [829, 626] on div "Update" at bounding box center [828, 632] width 190 height 12
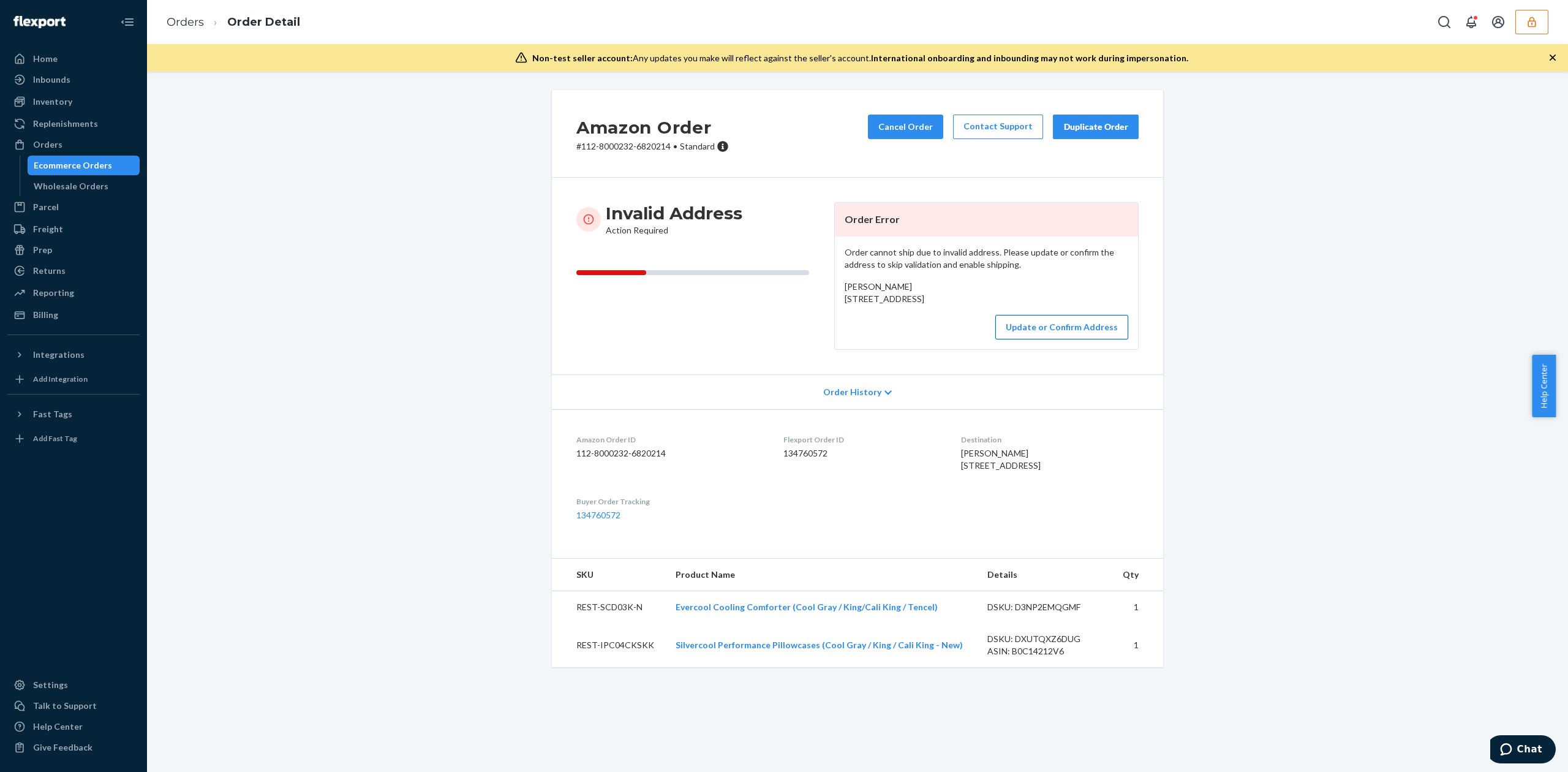
click at [1052, 340] on button "Update or Confirm Address" at bounding box center [1061, 327] width 133 height 25
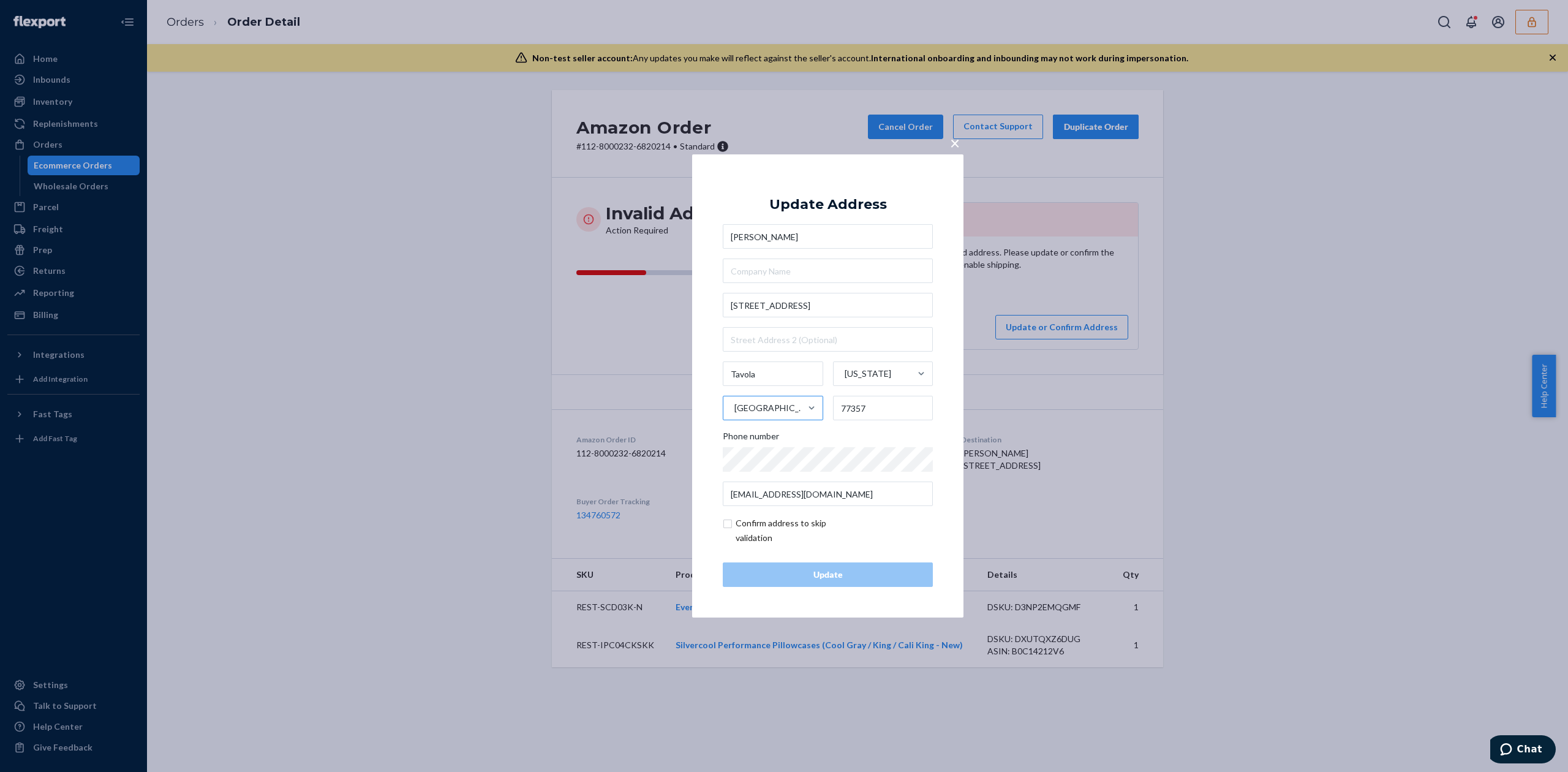
click at [755, 390] on div "[GEOGRAPHIC_DATA]" at bounding box center [762, 408] width 77 height 37
click at [734, 395] on input "[GEOGRAPHIC_DATA]" at bounding box center [733, 408] width 1 height 25
click at [755, 390] on div "United States" at bounding box center [762, 408] width 77 height 37
click at [734, 395] on input "option United States focused, 1 of 249. 249 results available. Use Up and Down …" at bounding box center [733, 408] width 1 height 25
click at [757, 377] on input "Tavola" at bounding box center [773, 374] width 101 height 25
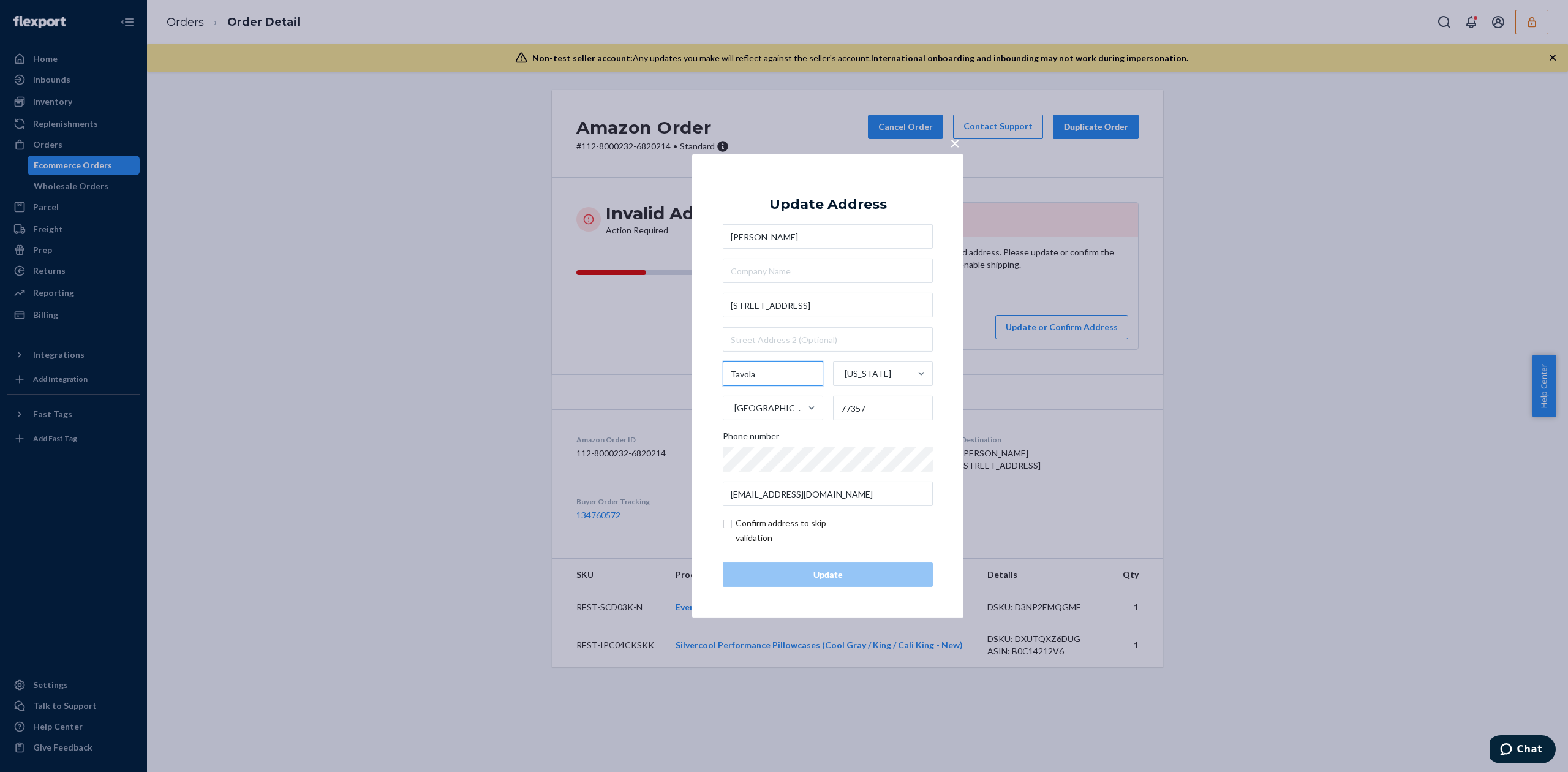
click at [757, 377] on input "Tavola" at bounding box center [773, 374] width 101 height 25
type input "New Caney"
click at [787, 522] on input "checkbox" at bounding box center [794, 530] width 142 height 29
checkbox input "true"
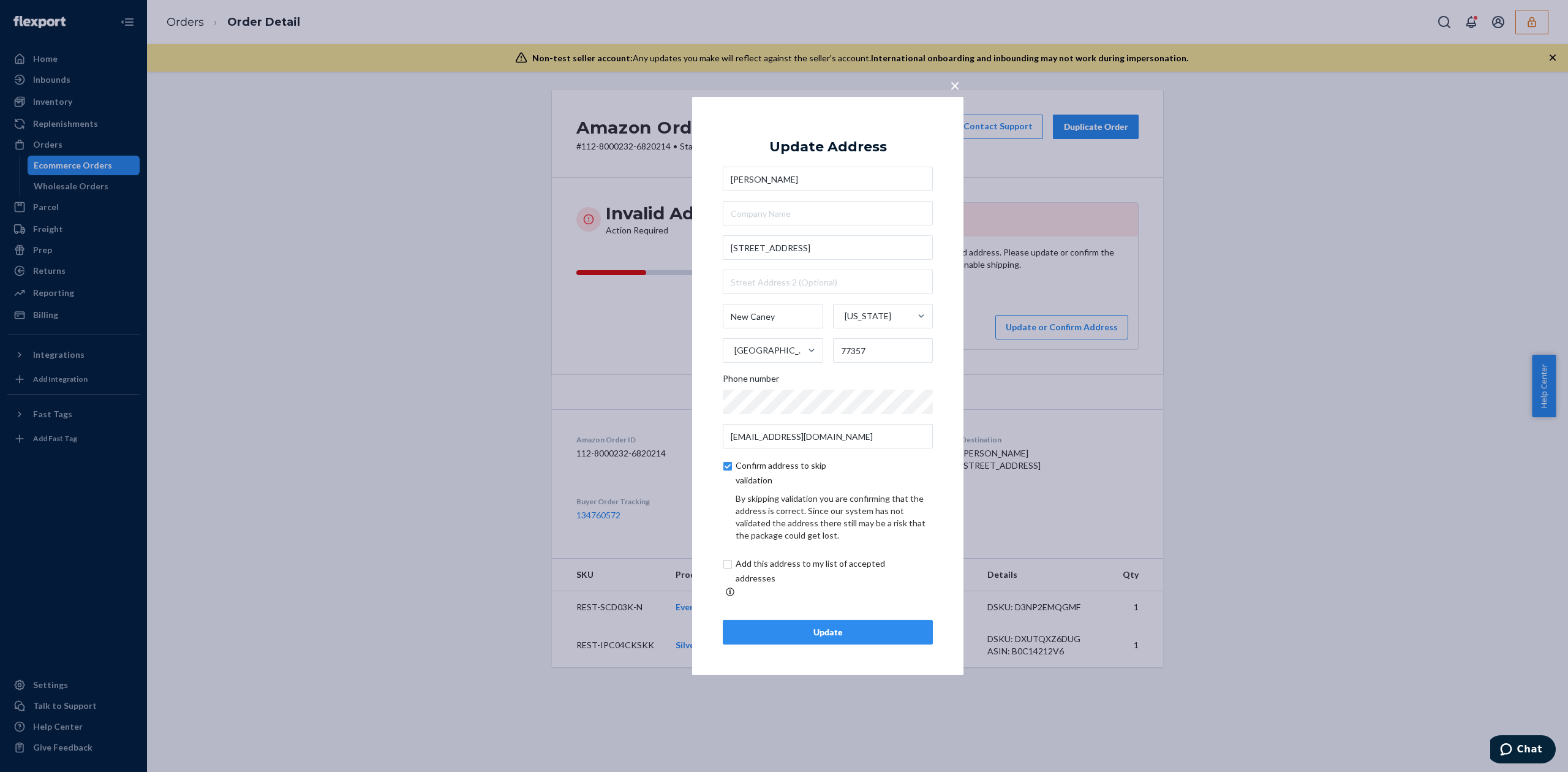
click at [868, 626] on div "Update" at bounding box center [828, 632] width 190 height 12
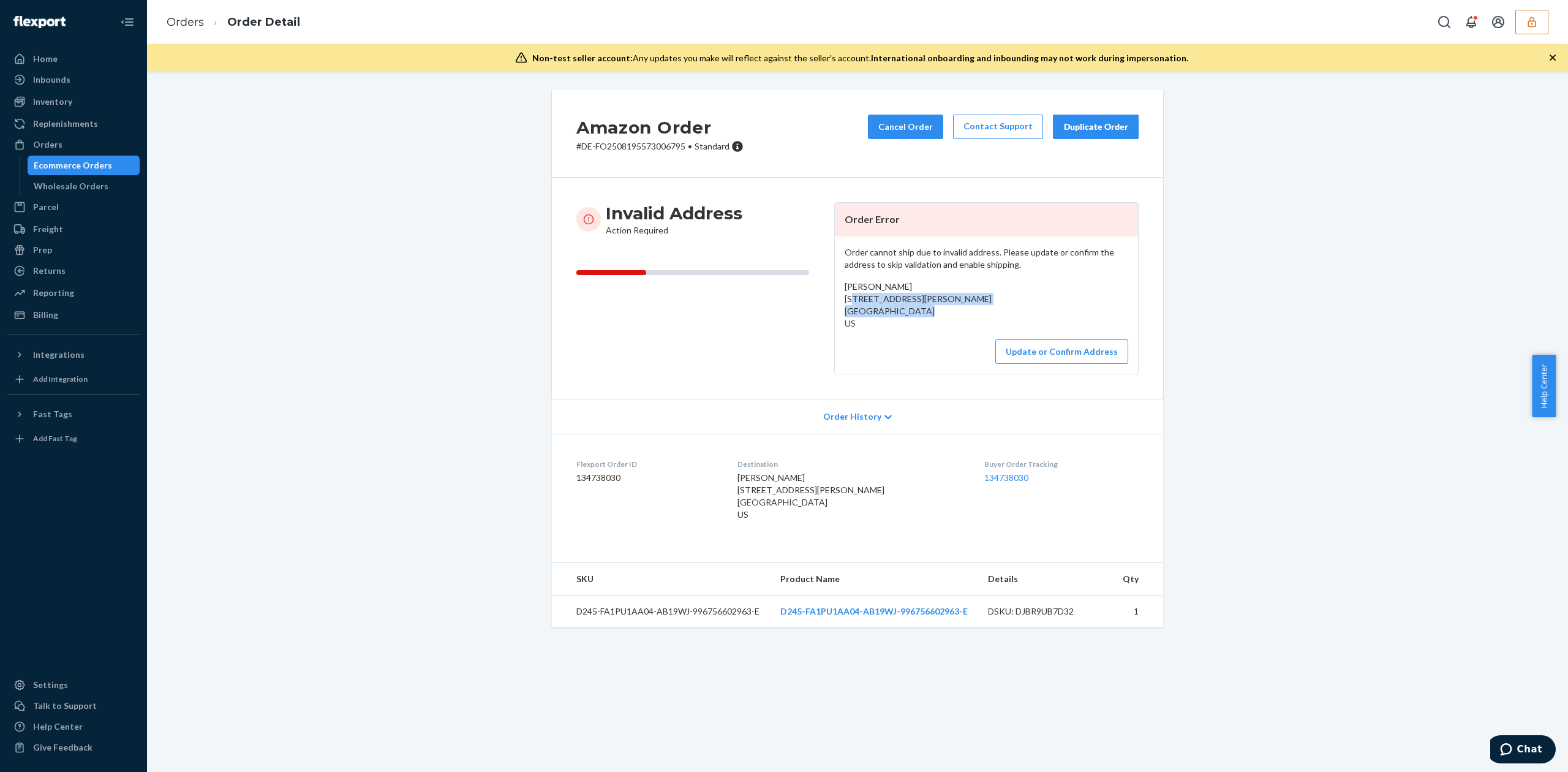
drag, startPoint x: 839, startPoint y: 298, endPoint x: 950, endPoint y: 317, distance: 112.6
click at [950, 317] on div "[PERSON_NAME] [STREET_ADDRESS][PERSON_NAME] [GEOGRAPHIC_DATA] US" at bounding box center [986, 305] width 284 height 49
copy span "[STREET_ADDRESS][PERSON_NAME] [GEOGRAPHIC_DATA], AZ 85375"
click at [853, 300] on span "[PERSON_NAME] [STREET_ADDRESS][PERSON_NAME] [GEOGRAPHIC_DATA] US" at bounding box center [917, 304] width 147 height 47
click at [853, 293] on div "[PERSON_NAME] [STREET_ADDRESS][PERSON_NAME] [GEOGRAPHIC_DATA] US" at bounding box center [986, 305] width 284 height 49
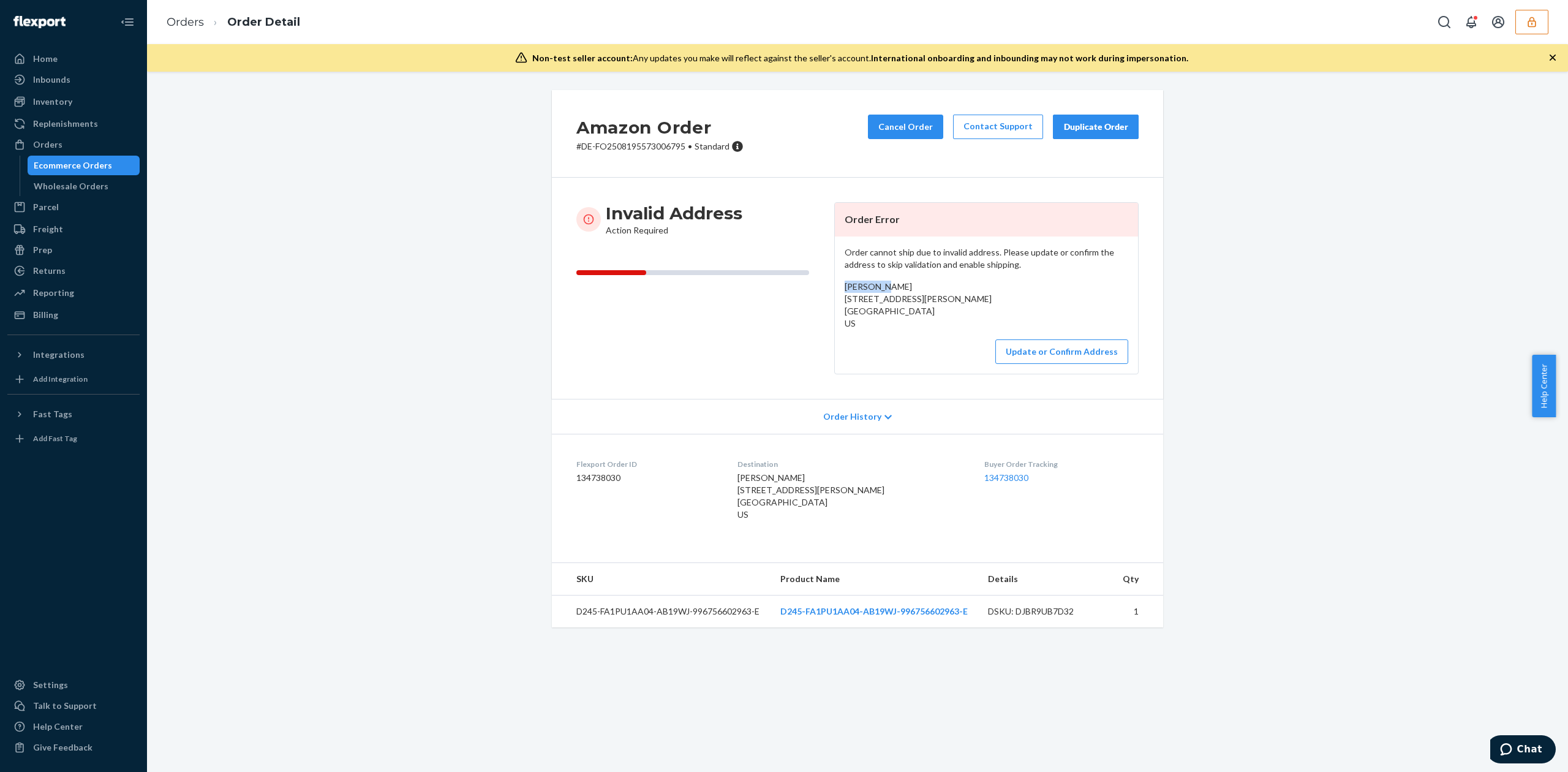
click at [853, 293] on div "[PERSON_NAME] [STREET_ADDRESS][PERSON_NAME] [GEOGRAPHIC_DATA] US" at bounding box center [986, 305] width 284 height 49
click at [853, 287] on span "[PERSON_NAME] [STREET_ADDRESS][PERSON_NAME] [GEOGRAPHIC_DATA] US" at bounding box center [917, 304] width 147 height 47
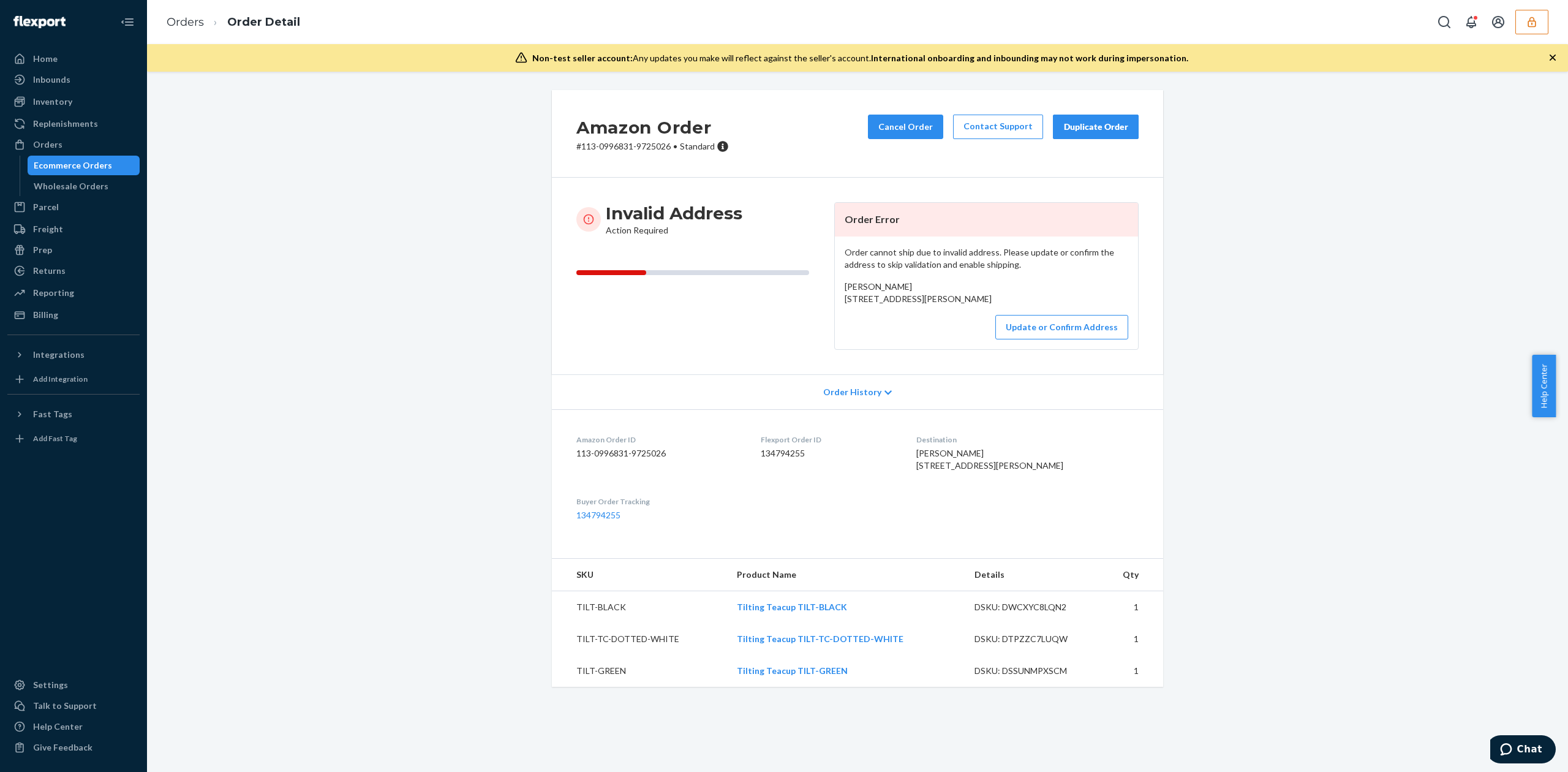
click at [851, 298] on span "[PERSON_NAME] [STREET_ADDRESS][PERSON_NAME]" at bounding box center [917, 292] width 147 height 23
drag, startPoint x: 839, startPoint y: 300, endPoint x: 938, endPoint y: 311, distance: 99.6
click at [938, 305] on div "[PERSON_NAME] [STREET_ADDRESS][PERSON_NAME]" at bounding box center [986, 293] width 284 height 25
copy span "[STREET_ADDRESS][PERSON_NAME]"
click at [1084, 340] on button "Update or Confirm Address" at bounding box center [1061, 327] width 133 height 25
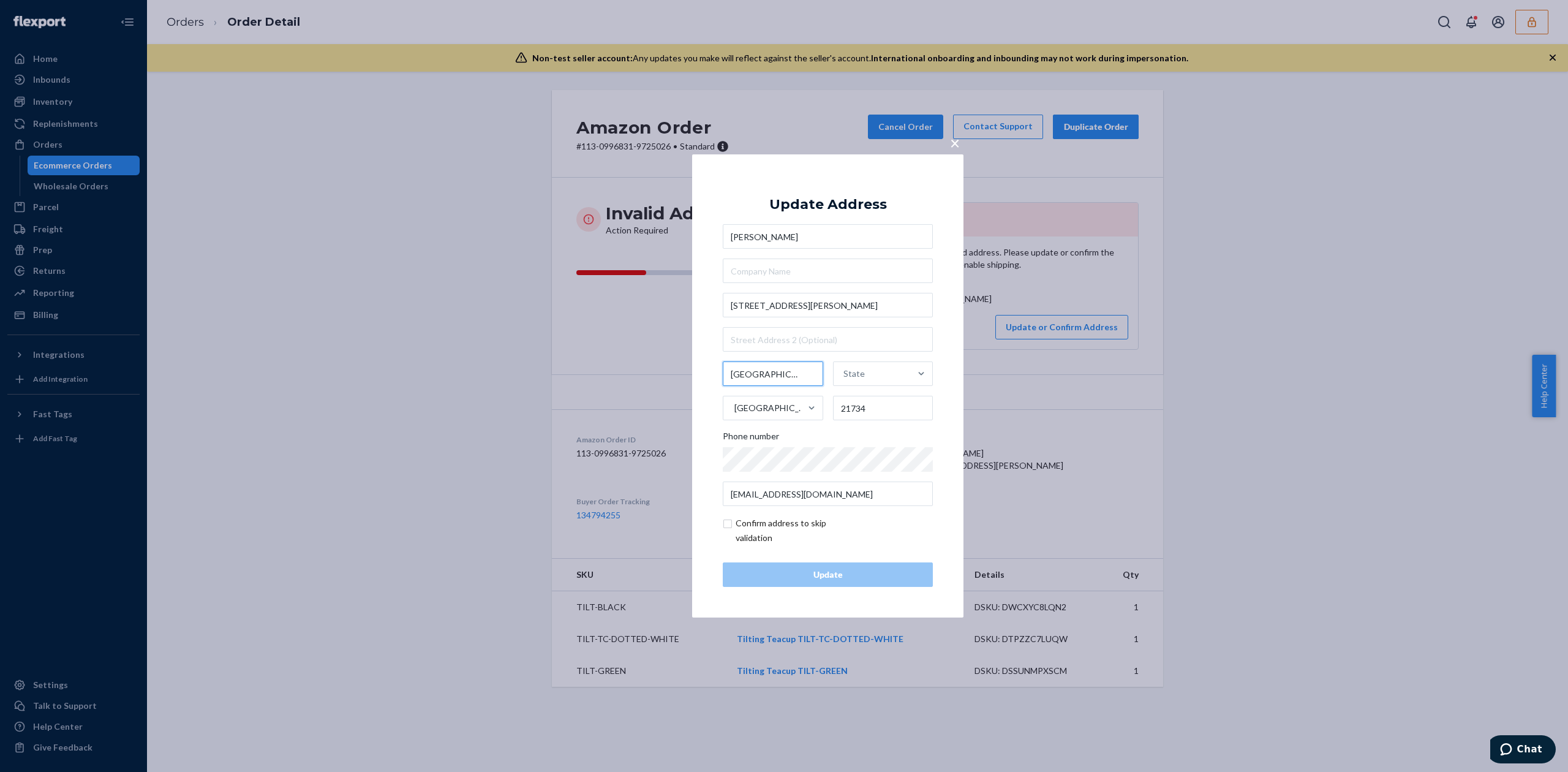
click at [767, 376] on input "[GEOGRAPHIC_DATA]" at bounding box center [773, 374] width 101 height 25
type input "[GEOGRAPHIC_DATA]"
click at [907, 379] on div "State" at bounding box center [872, 373] width 77 height 37
click at [844, 379] on input "State" at bounding box center [843, 374] width 1 height 25
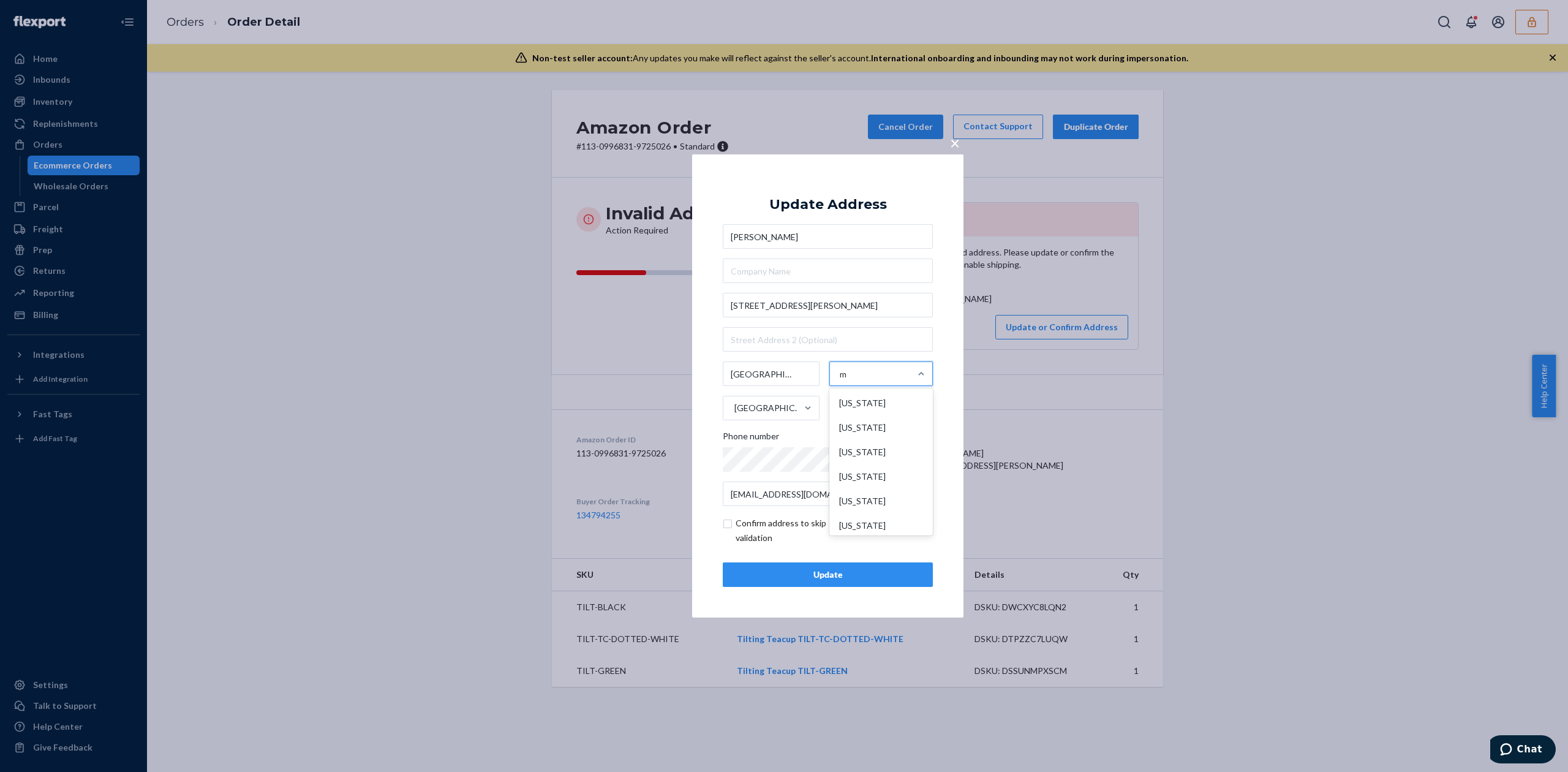
type input "md"
click at [842, 413] on div "[US_STATE]" at bounding box center [879, 403] width 101 height 25
click at [842, 386] on input "md" at bounding box center [844, 374] width 13 height 25
click at [877, 410] on input "21734" at bounding box center [883, 408] width 101 height 25
type input "21740"
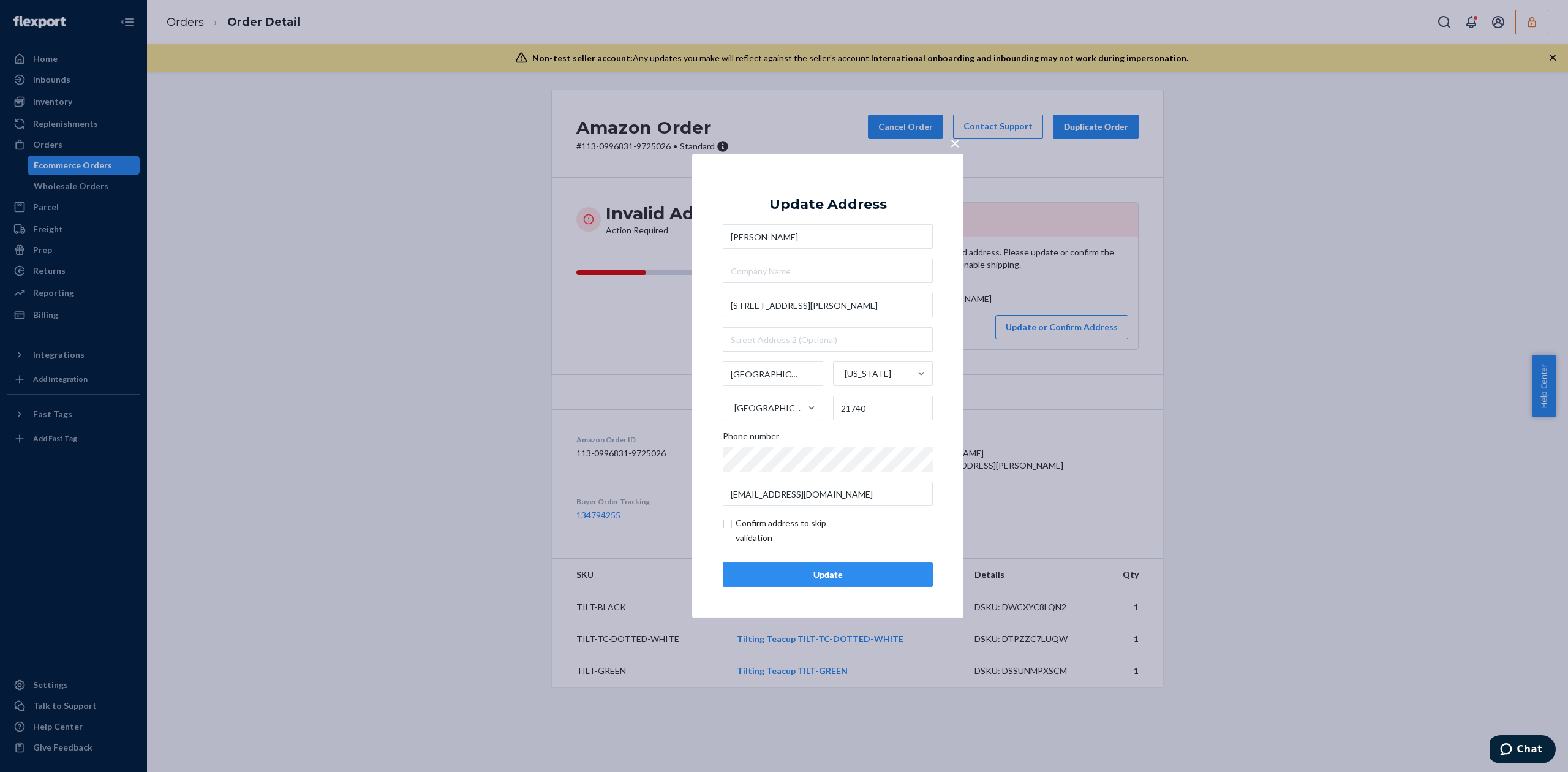
click at [775, 528] on input "checkbox" at bounding box center [794, 530] width 142 height 29
checkbox input "true"
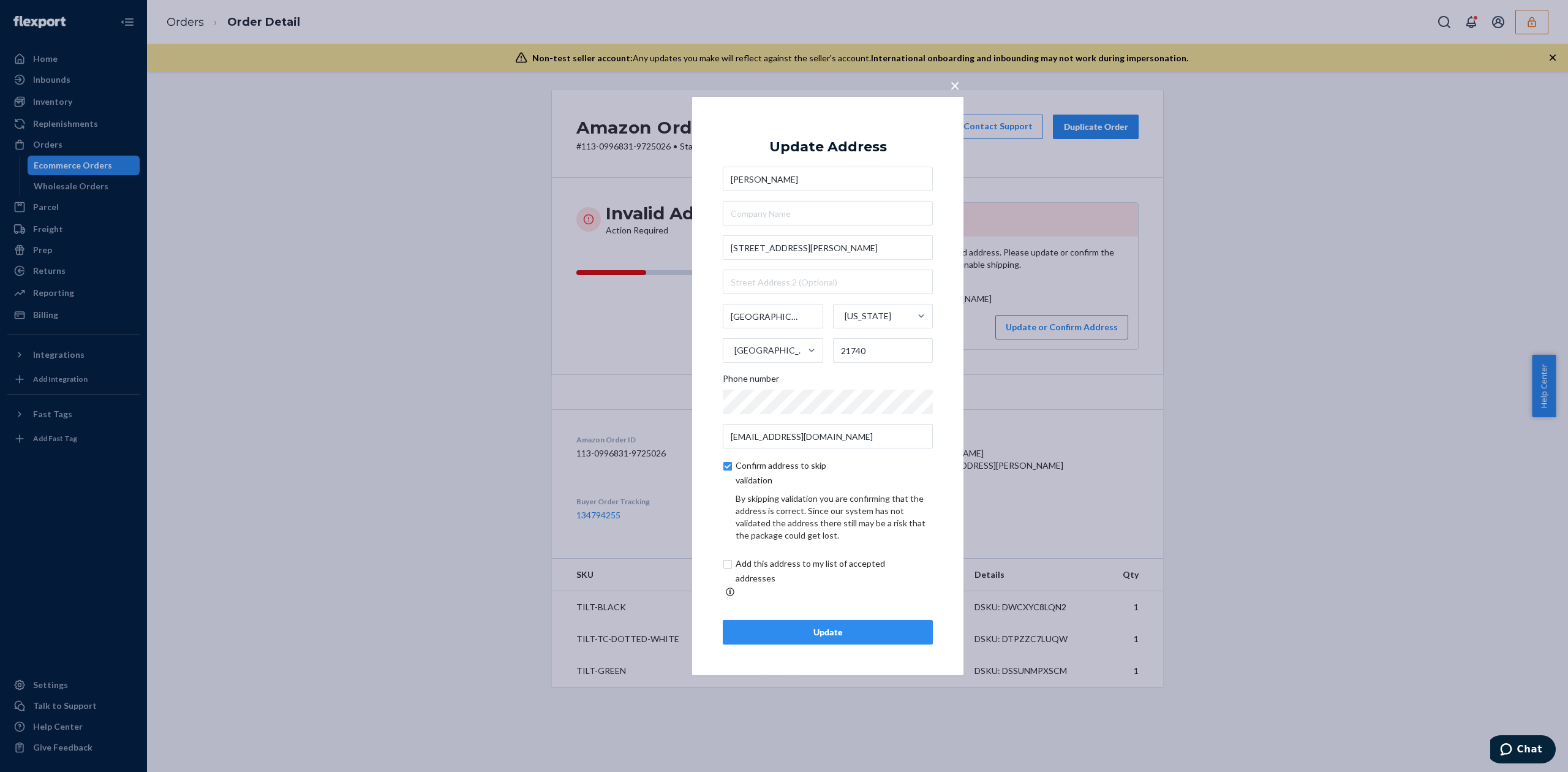
click at [767, 574] on input "checkbox" at bounding box center [824, 570] width 204 height 29
checkbox input "true"
click at [853, 626] on div "Update" at bounding box center [828, 632] width 190 height 12
